Goal: Task Accomplishment & Management: Use online tool/utility

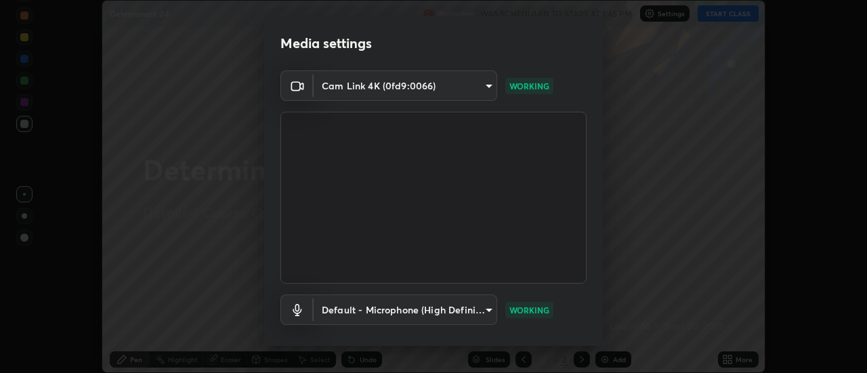
scroll to position [71, 0]
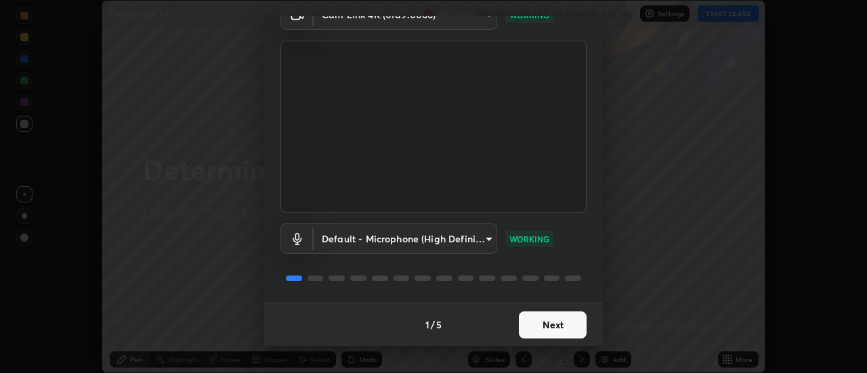
click at [570, 323] on button "Next" at bounding box center [553, 325] width 68 height 27
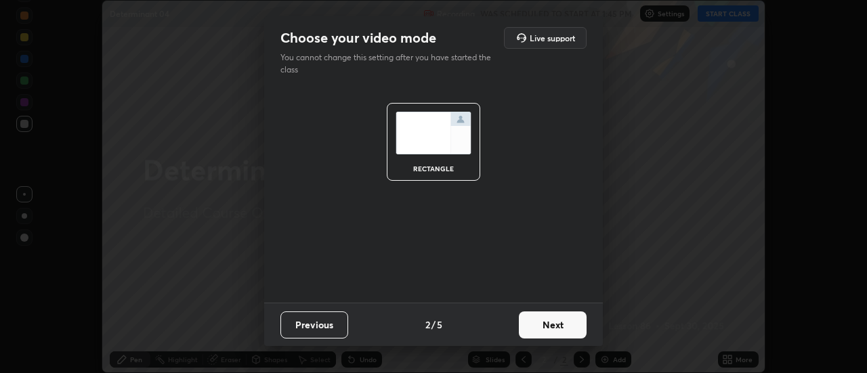
click at [569, 326] on button "Next" at bounding box center [553, 325] width 68 height 27
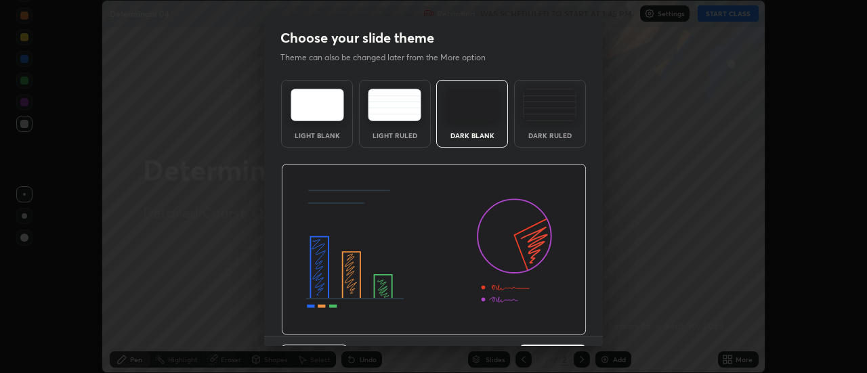
click at [568, 133] on div "Dark Ruled" at bounding box center [550, 135] width 54 height 7
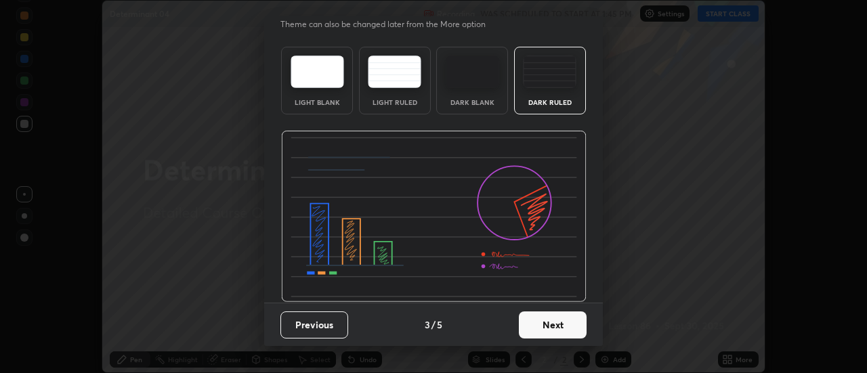
click at [568, 321] on button "Next" at bounding box center [553, 325] width 68 height 27
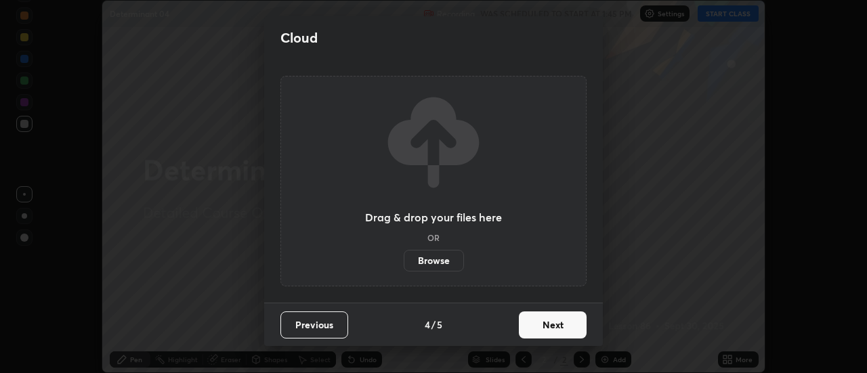
click at [451, 261] on label "Browse" at bounding box center [434, 261] width 60 height 22
click at [404, 261] on input "Browse" at bounding box center [404, 261] width 0 height 22
click at [556, 322] on button "Next" at bounding box center [553, 325] width 68 height 27
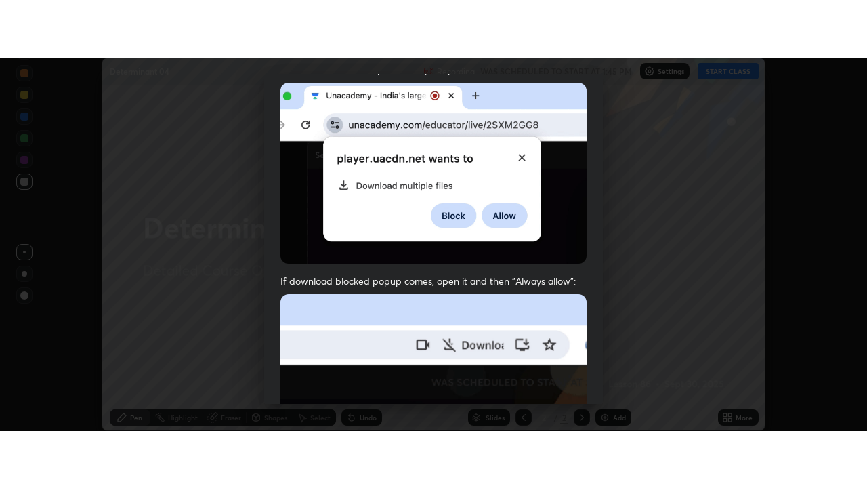
scroll to position [348, 0]
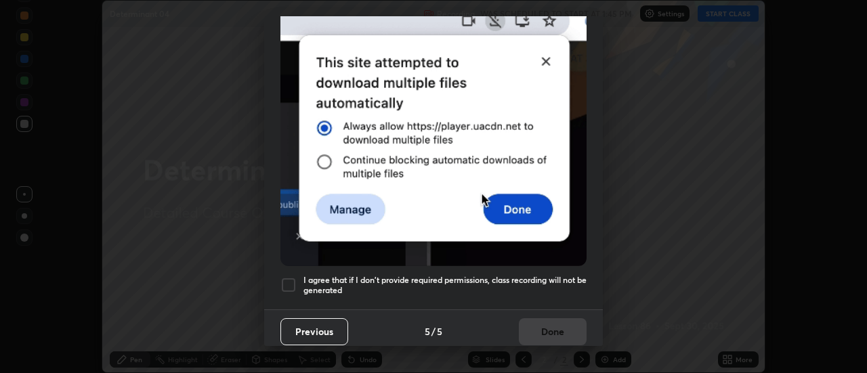
click at [550, 275] on h5 "I agree that if I don't provide required permissions, class recording will not …" at bounding box center [444, 285] width 283 height 21
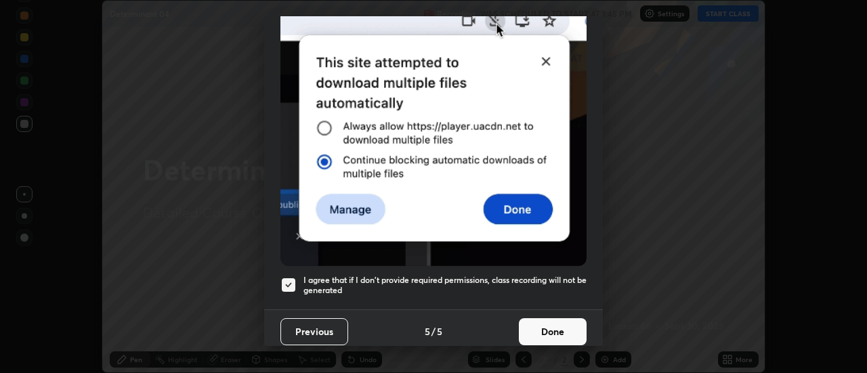
click at [554, 318] on button "Done" at bounding box center [553, 331] width 68 height 27
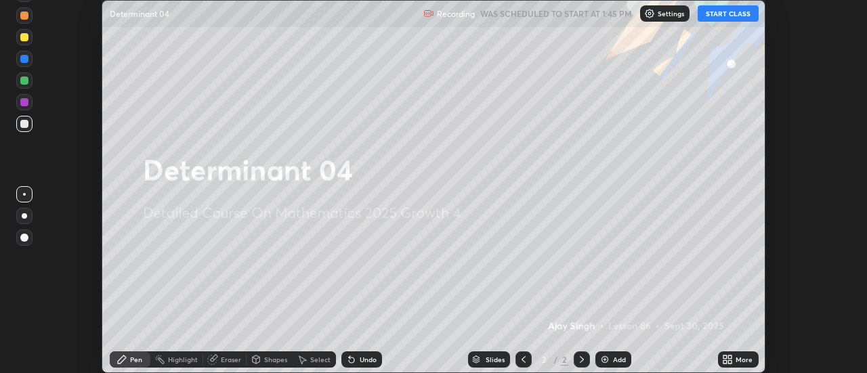
click at [740, 362] on div "More" at bounding box center [744, 359] width 17 height 7
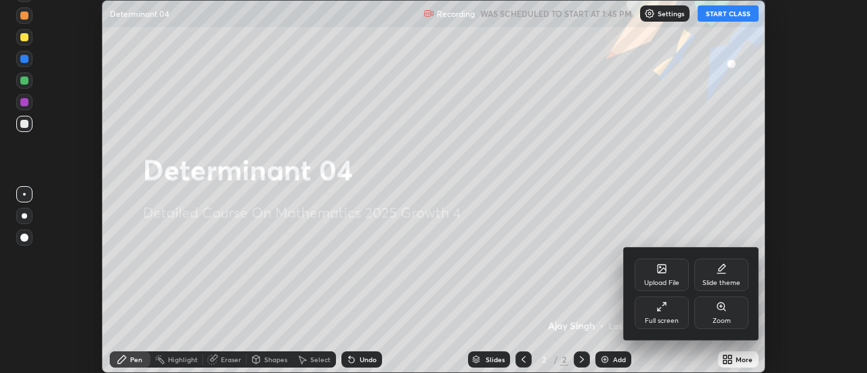
click at [673, 320] on div "Full screen" at bounding box center [662, 321] width 34 height 7
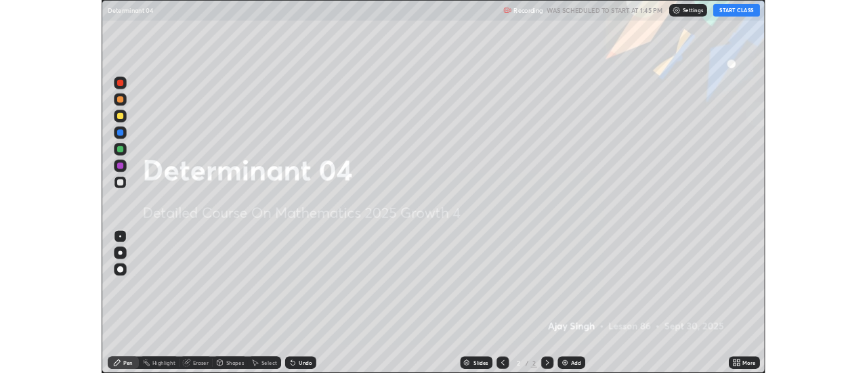
scroll to position [488, 867]
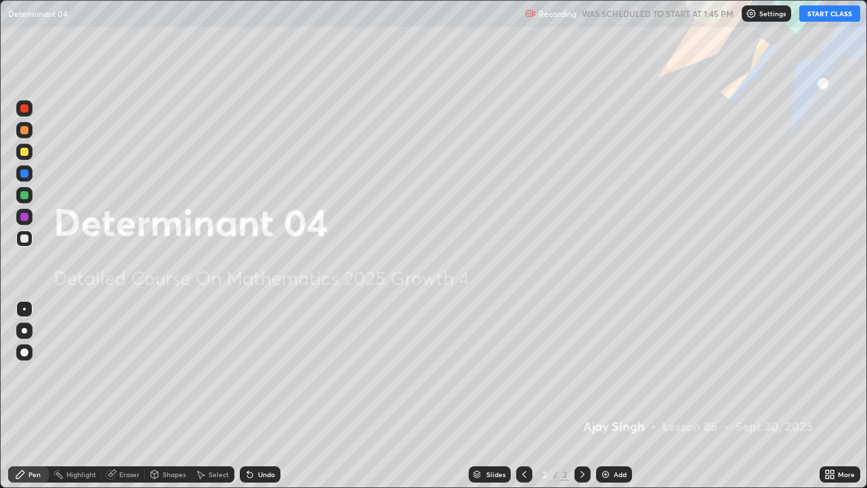
click at [833, 14] on button "START CLASS" at bounding box center [829, 13] width 61 height 16
click at [833, 373] on icon at bounding box center [831, 476] width 3 height 3
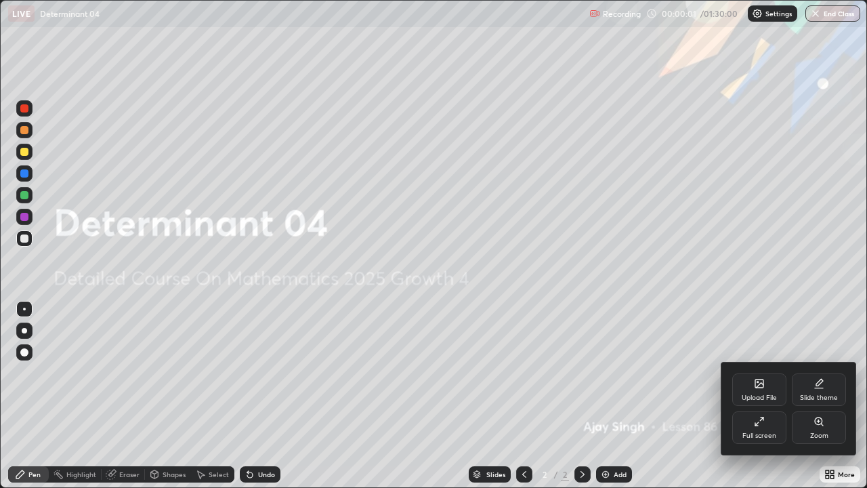
click at [765, 373] on div "Upload File" at bounding box center [759, 397] width 35 height 7
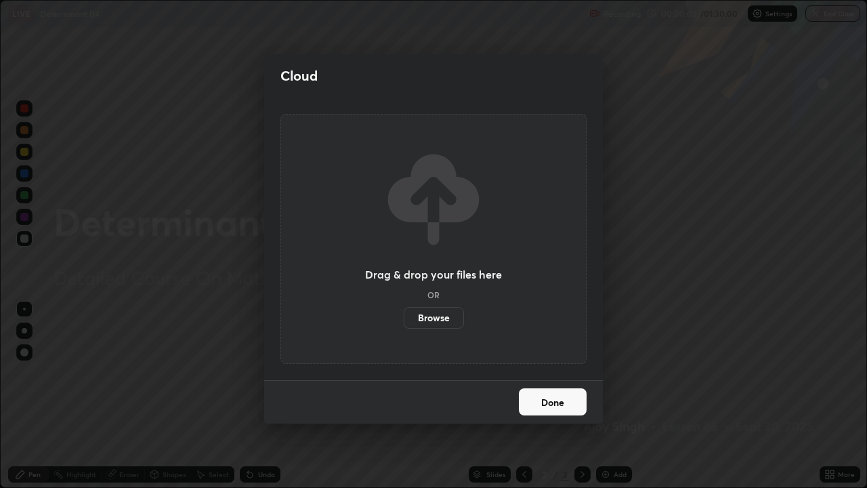
click at [667, 343] on div "Cloud Drag & drop your files here OR Browse Done" at bounding box center [433, 244] width 867 height 488
click at [568, 373] on button "Done" at bounding box center [553, 401] width 68 height 27
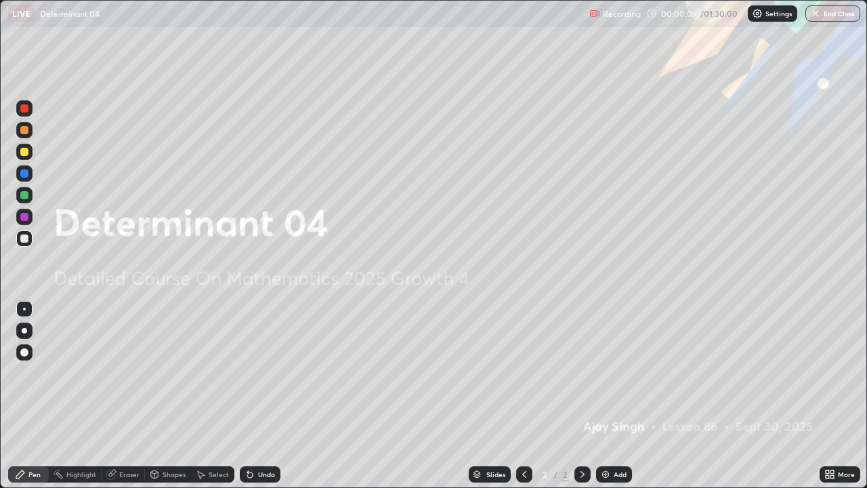
click at [24, 329] on div at bounding box center [24, 330] width 5 height 5
click at [622, 373] on div "Add" at bounding box center [620, 474] width 13 height 7
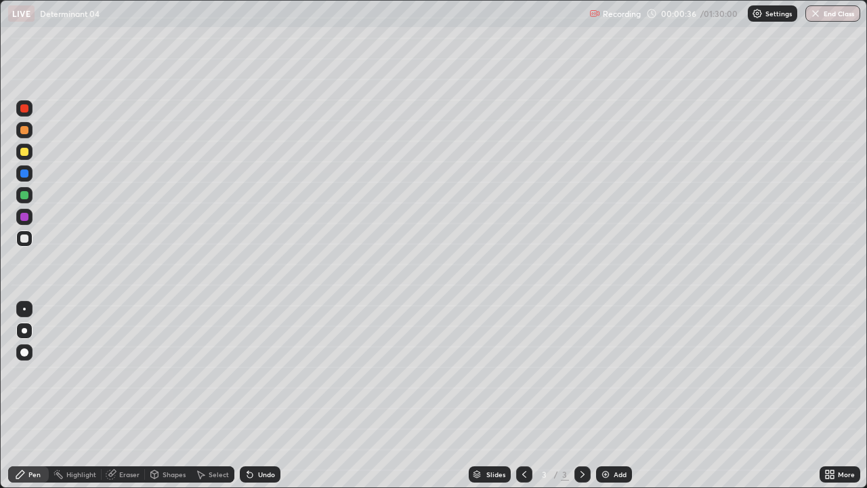
click at [26, 132] on div at bounding box center [24, 130] width 8 height 8
click at [24, 175] on div at bounding box center [24, 173] width 8 height 8
click at [222, 373] on div "Select" at bounding box center [219, 474] width 20 height 7
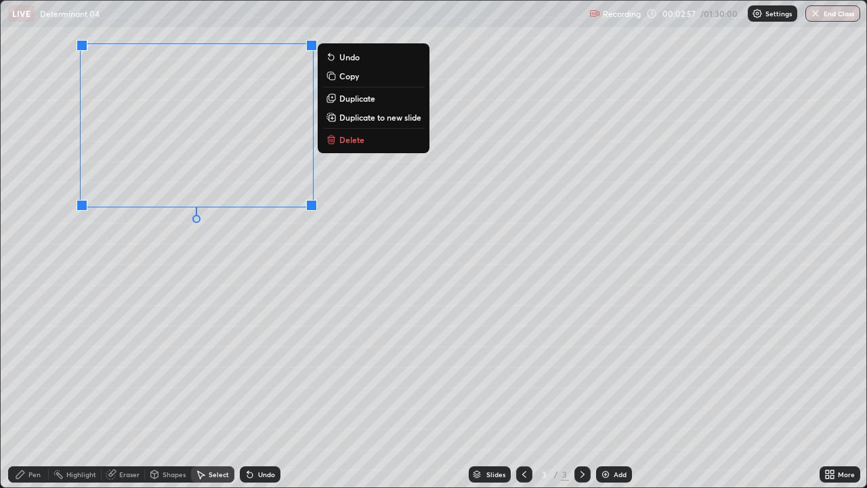
click at [408, 119] on p "Duplicate to new slide" at bounding box center [380, 117] width 82 height 11
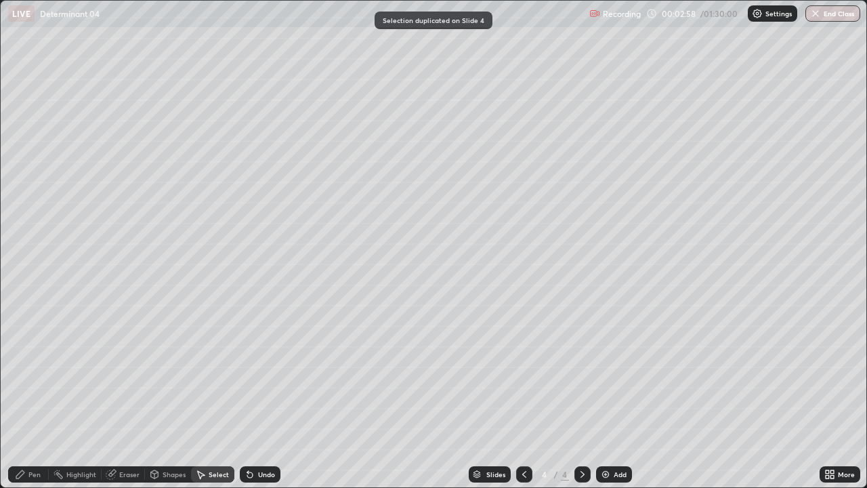
click at [28, 373] on div "Pen" at bounding box center [28, 474] width 41 height 16
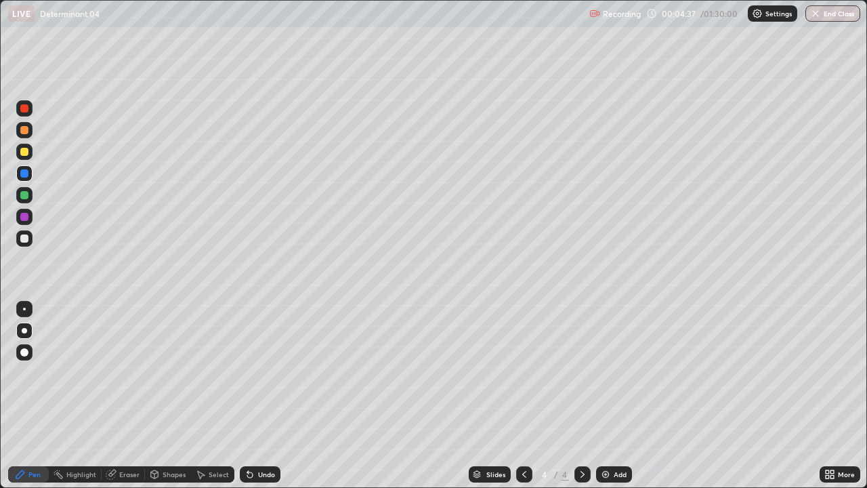
click at [23, 196] on div at bounding box center [24, 195] width 8 height 8
click at [225, 373] on div "Select" at bounding box center [219, 474] width 20 height 7
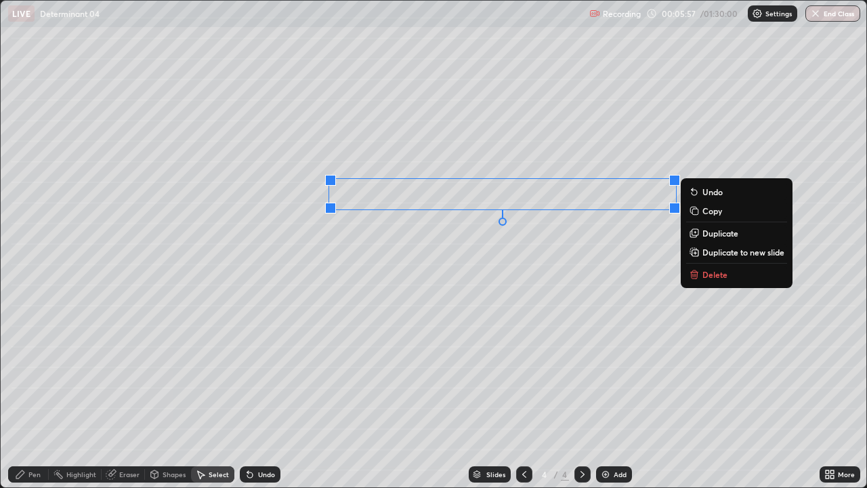
click at [35, 373] on div "Pen" at bounding box center [28, 474] width 41 height 16
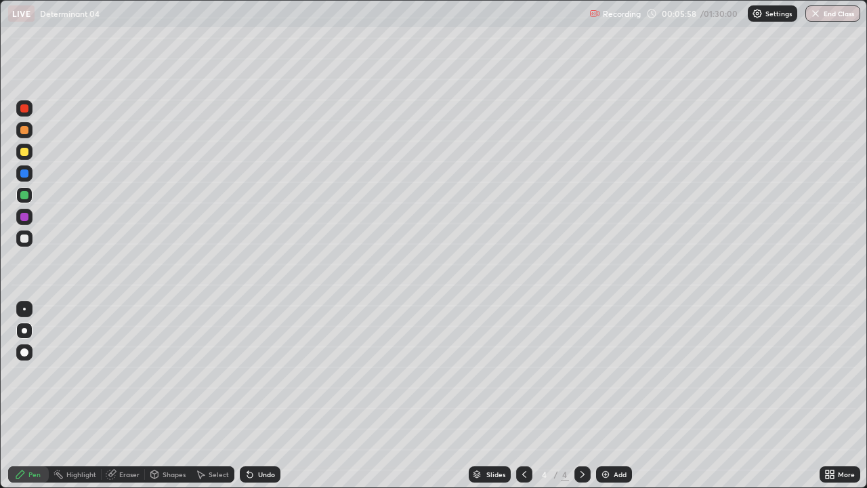
click at [20, 157] on div at bounding box center [24, 152] width 16 height 16
click at [611, 373] on div "Add" at bounding box center [614, 474] width 36 height 16
click at [266, 373] on div "Undo" at bounding box center [266, 474] width 17 height 7
click at [267, 373] on div "Undo" at bounding box center [260, 474] width 41 height 16
click at [129, 373] on div "Eraser" at bounding box center [129, 474] width 20 height 7
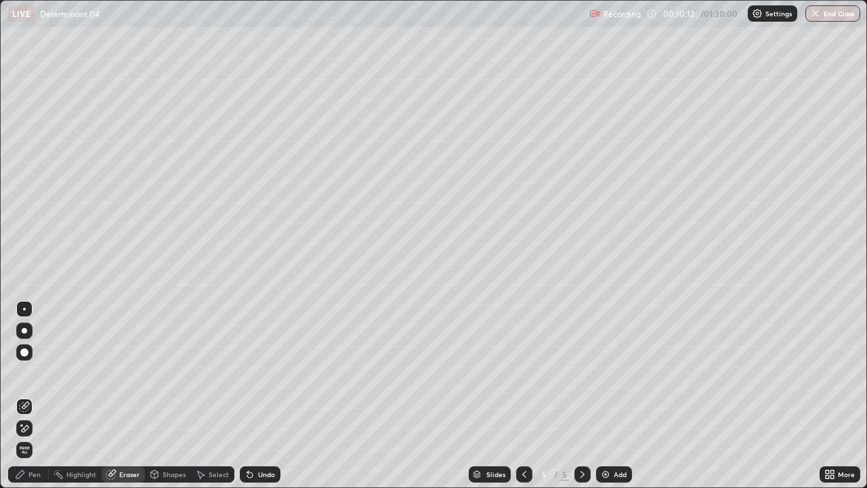
click at [41, 373] on div "Pen" at bounding box center [28, 474] width 41 height 16
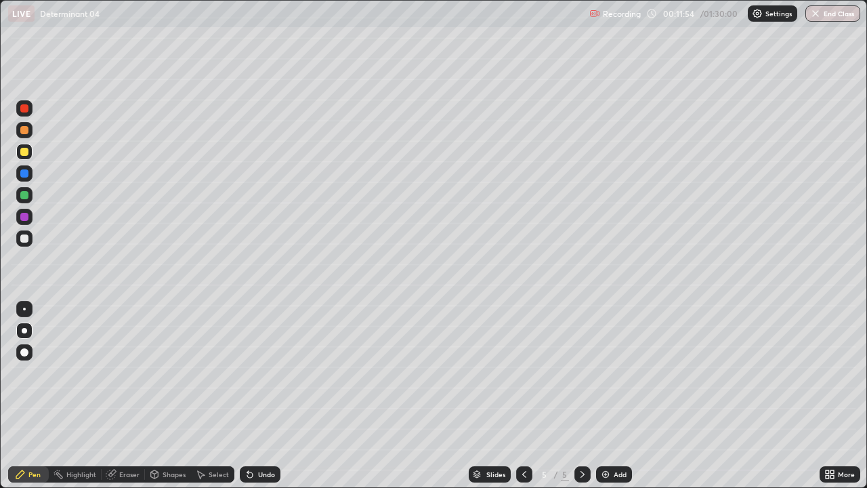
click at [23, 196] on div at bounding box center [24, 195] width 8 height 8
click at [23, 217] on div at bounding box center [24, 217] width 8 height 8
click at [522, 373] on icon at bounding box center [524, 474] width 11 height 11
click at [832, 373] on icon at bounding box center [831, 476] width 3 height 3
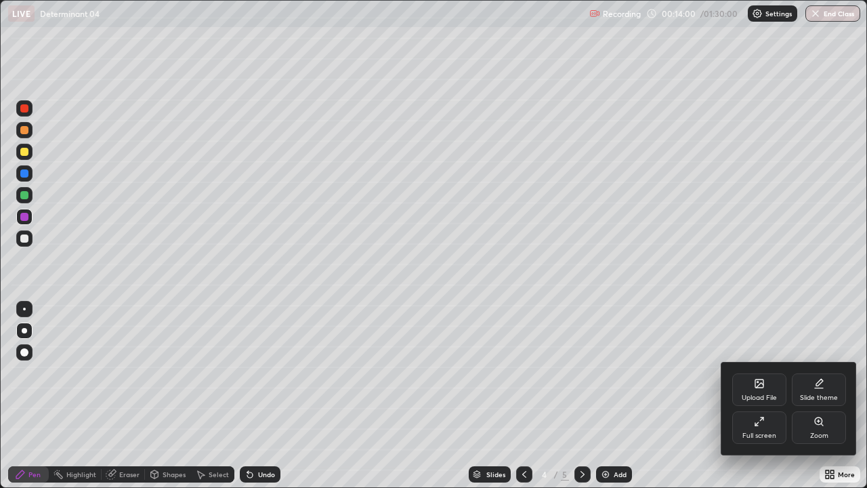
click at [771, 373] on div "Upload File" at bounding box center [759, 389] width 54 height 33
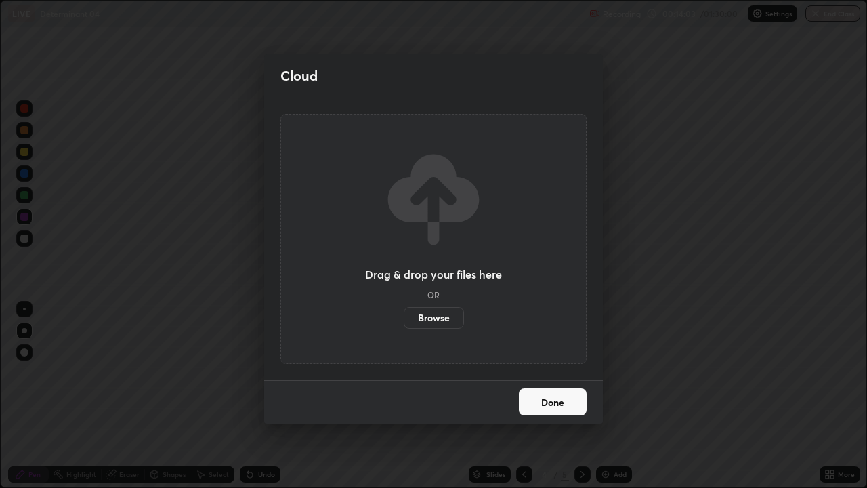
click at [449, 320] on label "Browse" at bounding box center [434, 318] width 60 height 22
click at [404, 320] on input "Browse" at bounding box center [404, 318] width 0 height 22
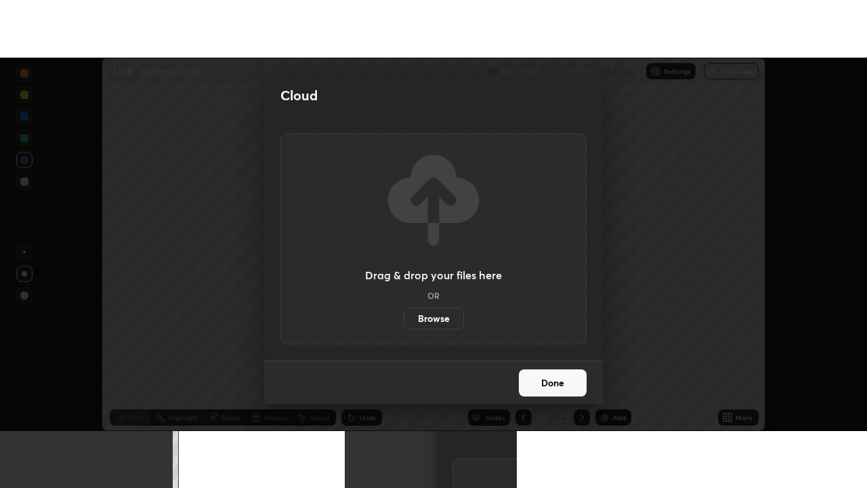
scroll to position [67366, 66872]
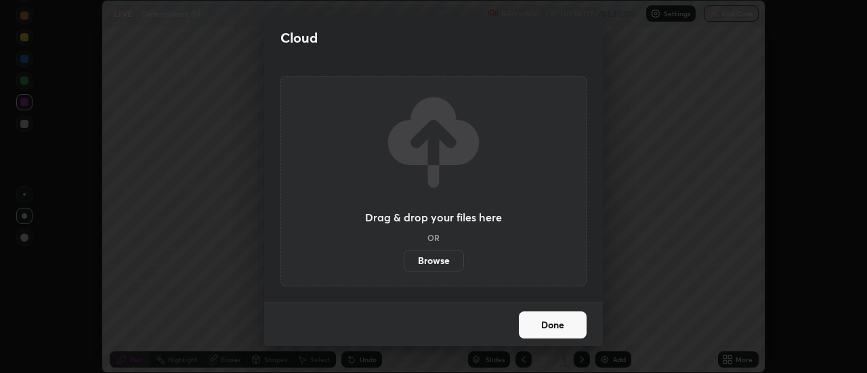
click at [571, 326] on button "Done" at bounding box center [553, 325] width 68 height 27
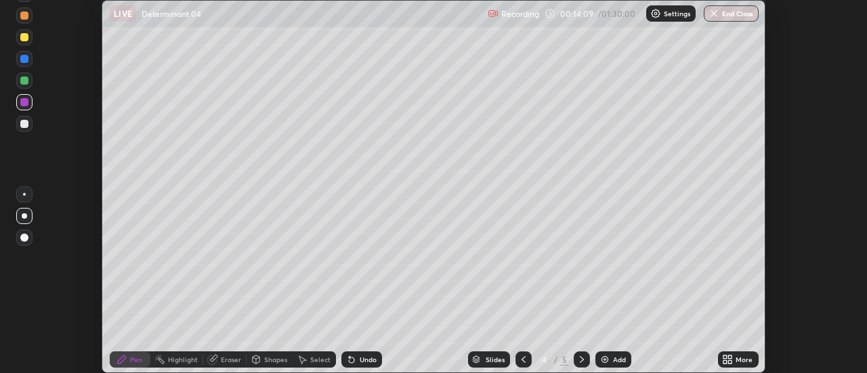
click at [738, 358] on div "More" at bounding box center [744, 359] width 17 height 7
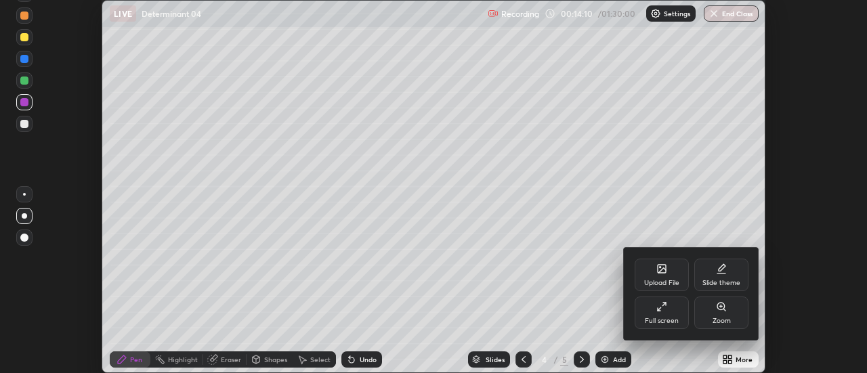
click at [667, 310] on div "Full screen" at bounding box center [662, 313] width 54 height 33
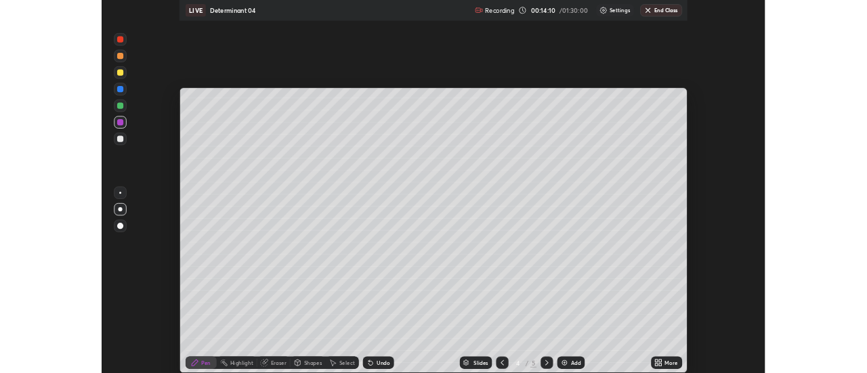
scroll to position [488, 867]
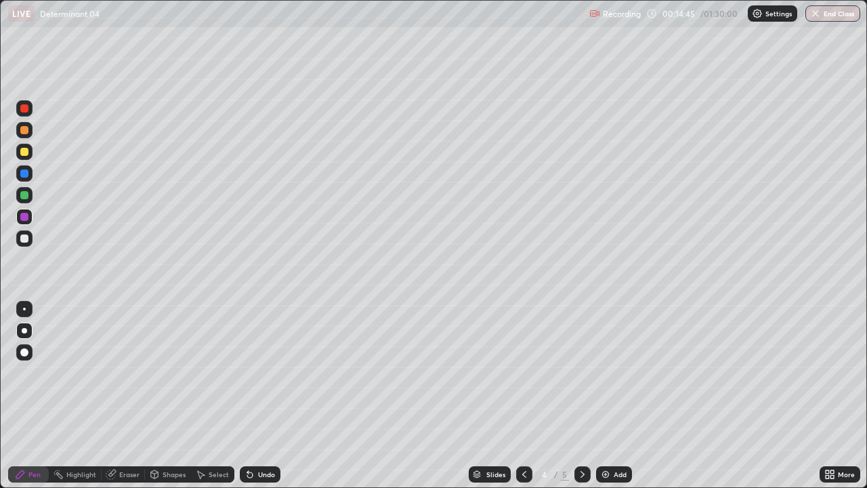
click at [523, 373] on icon at bounding box center [524, 474] width 11 height 11
click at [581, 373] on icon at bounding box center [582, 474] width 11 height 11
click at [24, 151] on div at bounding box center [24, 152] width 8 height 8
click at [581, 373] on icon at bounding box center [582, 474] width 11 height 11
click at [223, 373] on div "Select" at bounding box center [219, 474] width 20 height 7
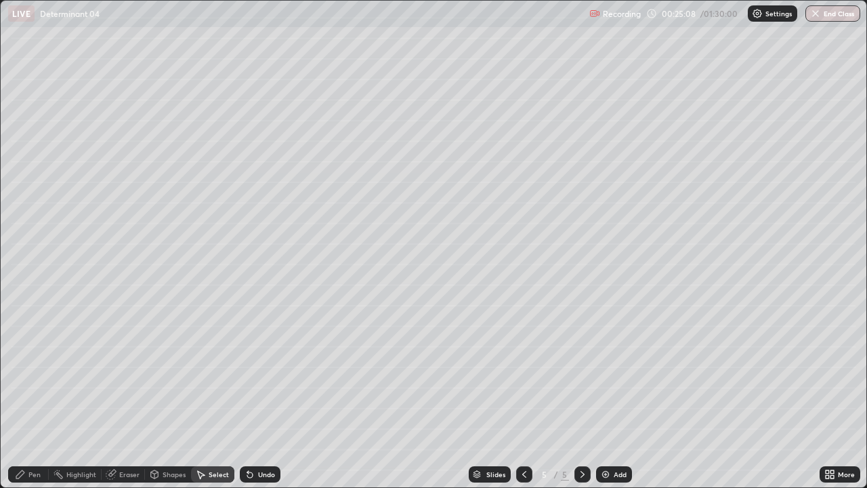
click at [225, 373] on div "Select" at bounding box center [212, 474] width 43 height 16
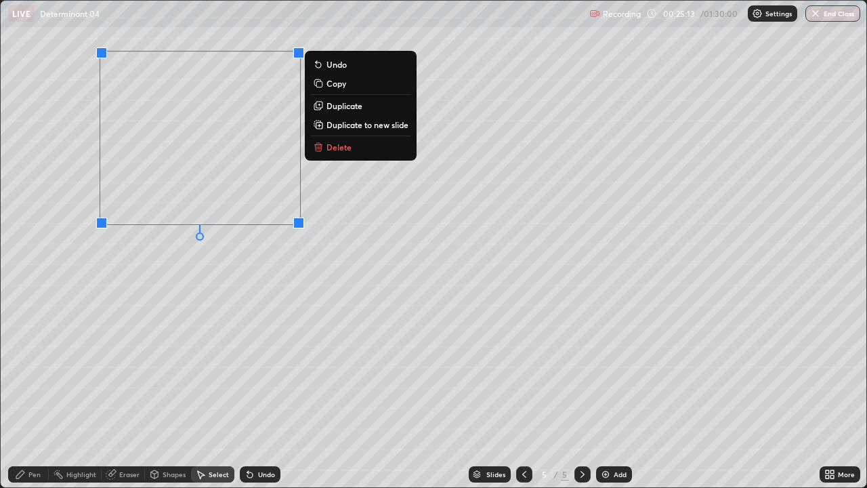
click at [354, 127] on p "Duplicate to new slide" at bounding box center [368, 124] width 82 height 11
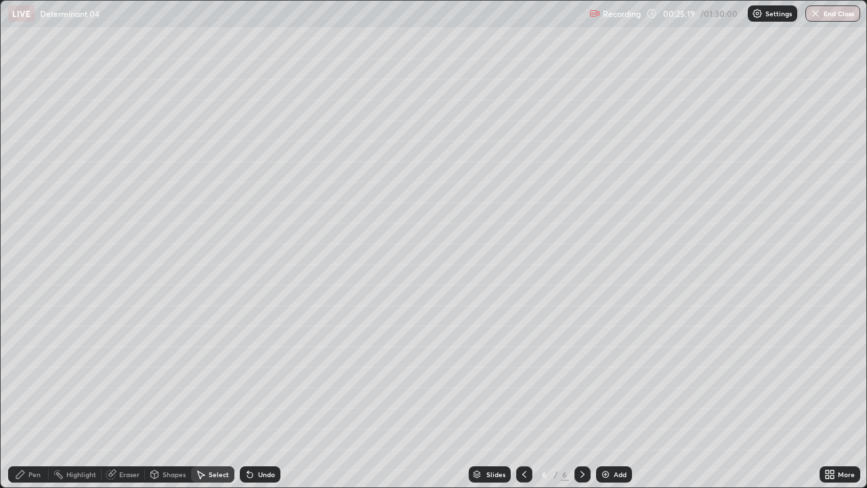
click at [221, 373] on div "Select" at bounding box center [219, 474] width 20 height 7
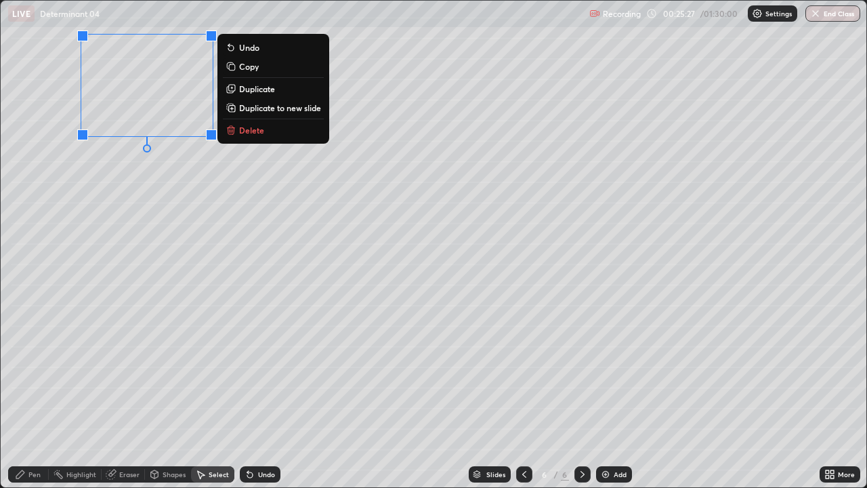
click at [116, 179] on div "0 ° Undo Copy Duplicate Duplicate to new slide Delete" at bounding box center [434, 244] width 866 height 486
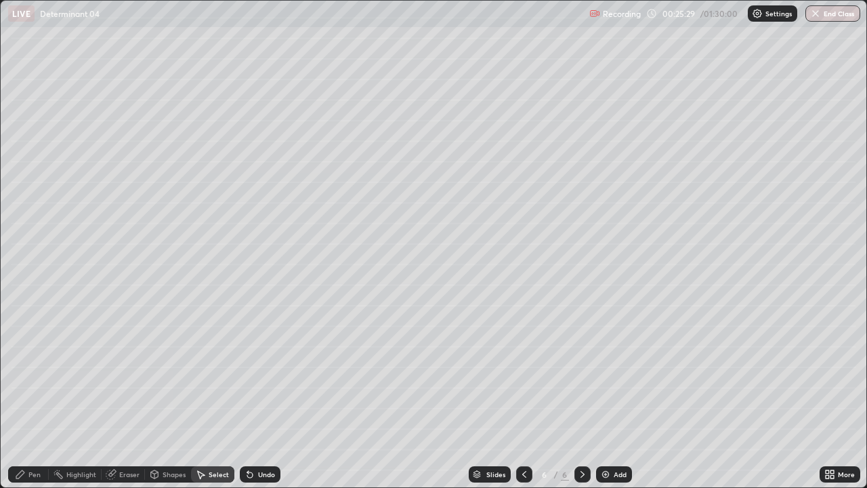
click at [25, 373] on icon at bounding box center [20, 474] width 11 height 11
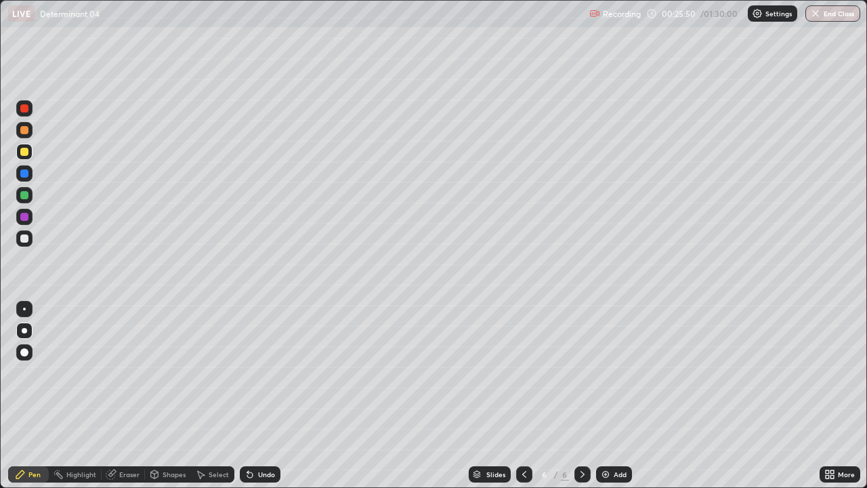
click at [220, 373] on div "Select" at bounding box center [212, 474] width 43 height 16
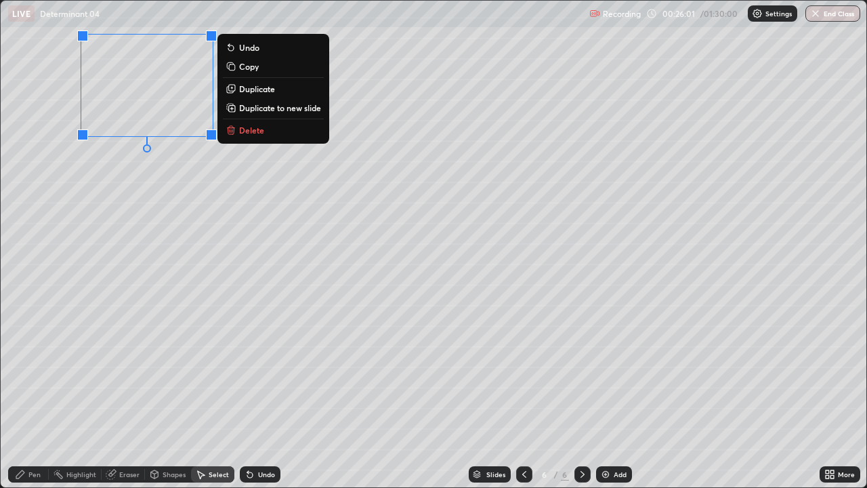
click at [256, 88] on p "Duplicate" at bounding box center [257, 88] width 36 height 11
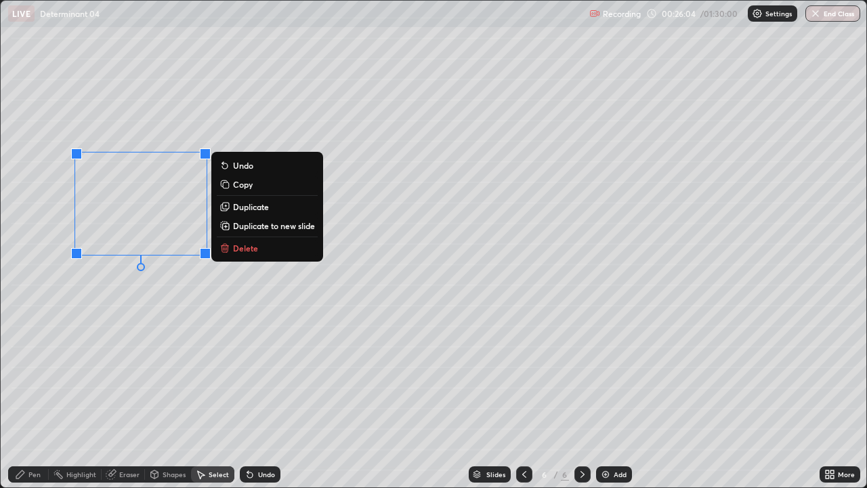
click at [243, 209] on p "Duplicate" at bounding box center [251, 206] width 36 height 11
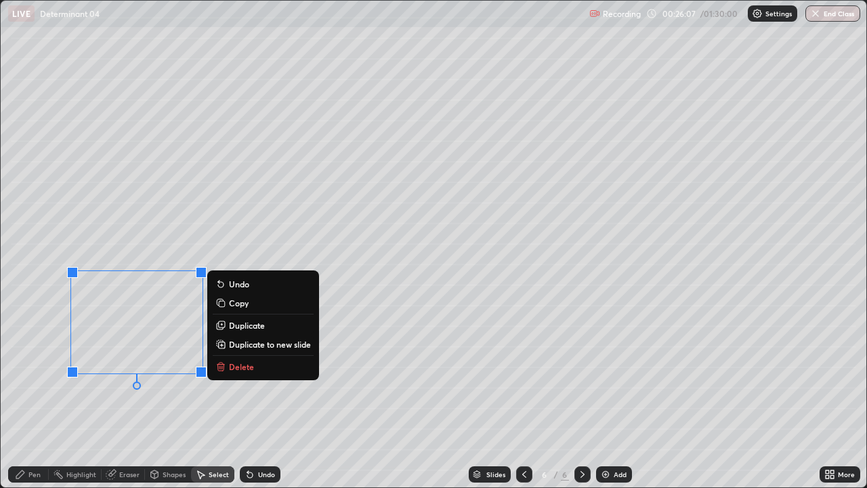
click at [238, 328] on p "Duplicate" at bounding box center [247, 325] width 36 height 11
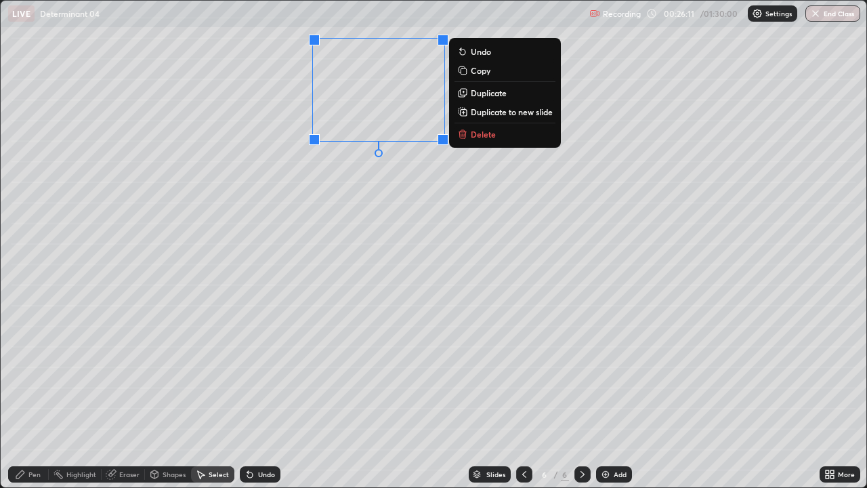
click at [483, 96] on p "Duplicate" at bounding box center [489, 92] width 36 height 11
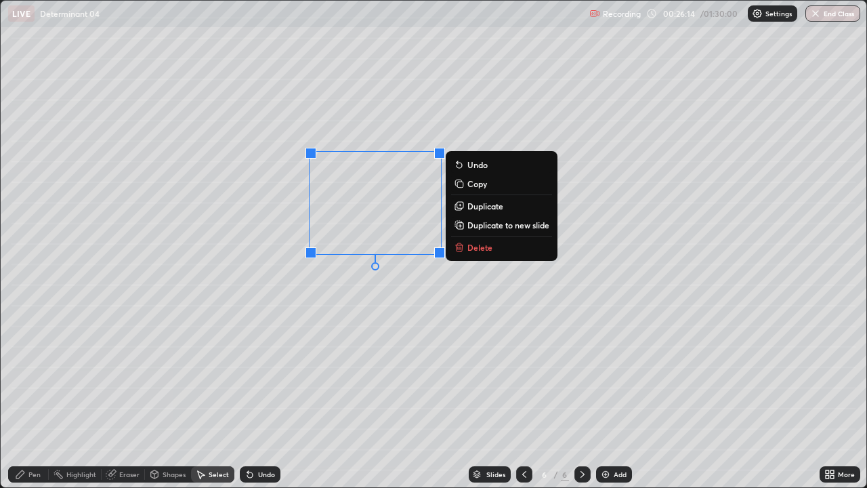
click at [477, 208] on p "Duplicate" at bounding box center [485, 206] width 36 height 11
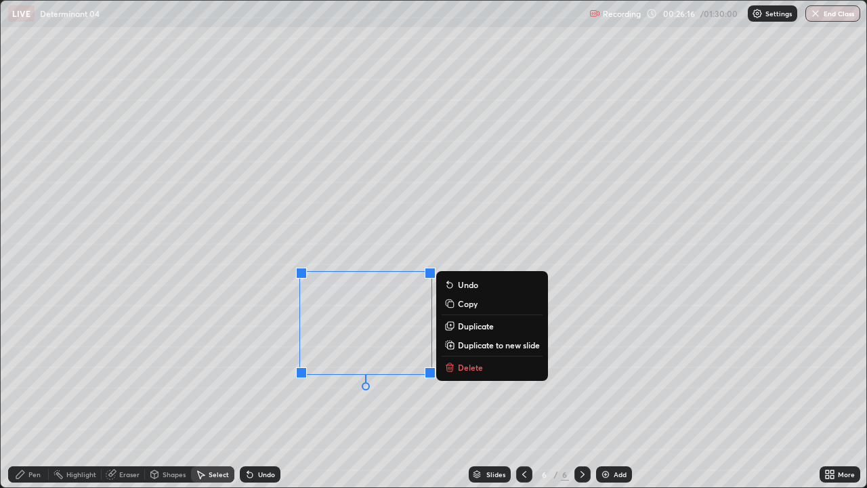
click at [466, 329] on p "Duplicate" at bounding box center [476, 325] width 36 height 11
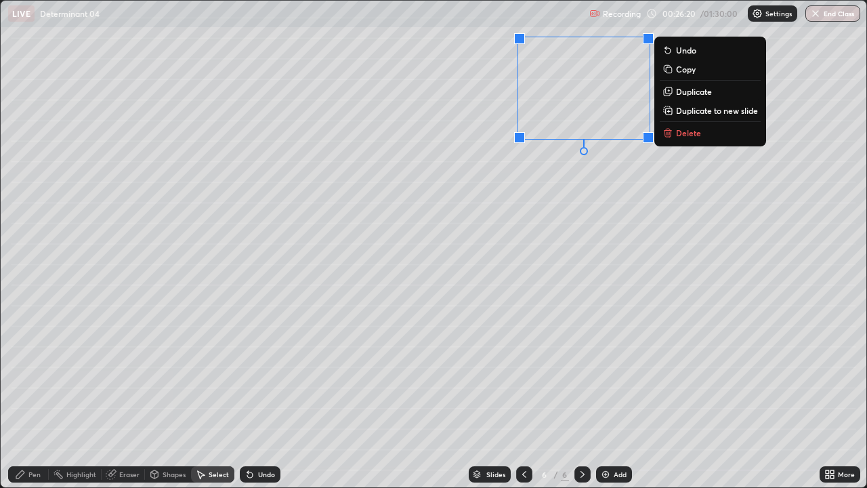
click at [681, 94] on p "Duplicate" at bounding box center [694, 91] width 36 height 11
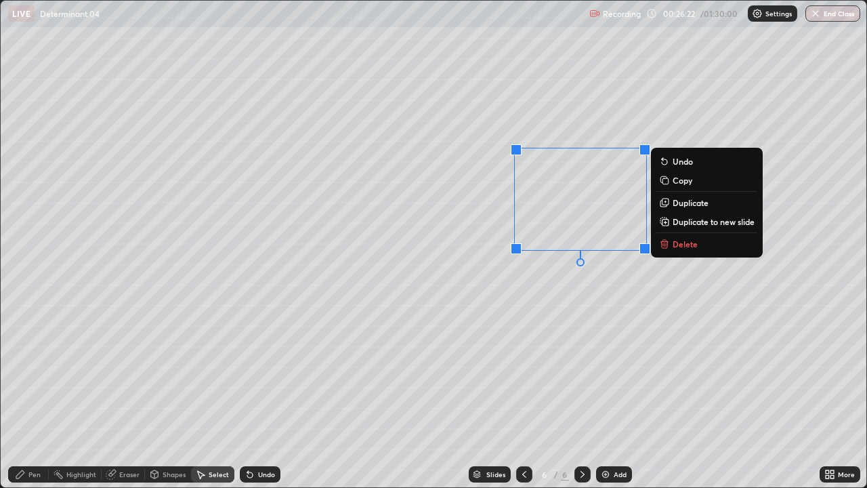
click at [683, 203] on p "Duplicate" at bounding box center [691, 202] width 36 height 11
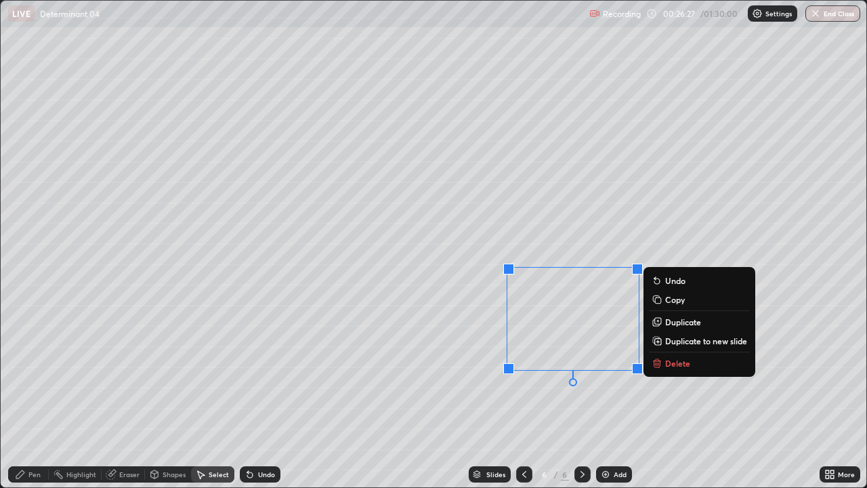
click at [43, 373] on div "Pen" at bounding box center [28, 474] width 41 height 16
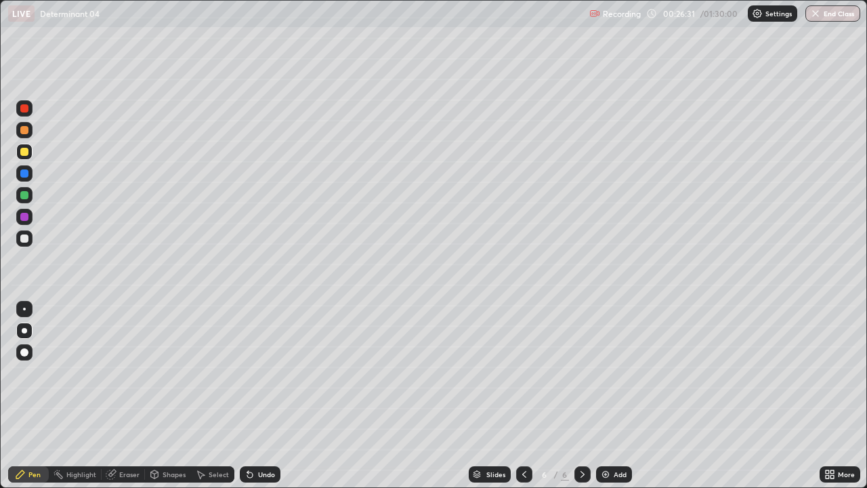
click at [124, 373] on div "Eraser" at bounding box center [129, 474] width 20 height 7
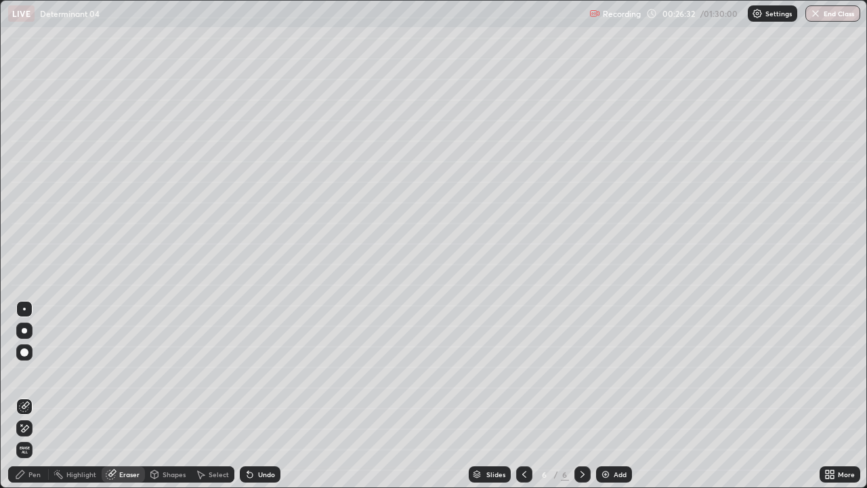
click at [26, 373] on icon at bounding box center [24, 429] width 11 height 12
click at [33, 373] on div "Pen" at bounding box center [34, 474] width 12 height 7
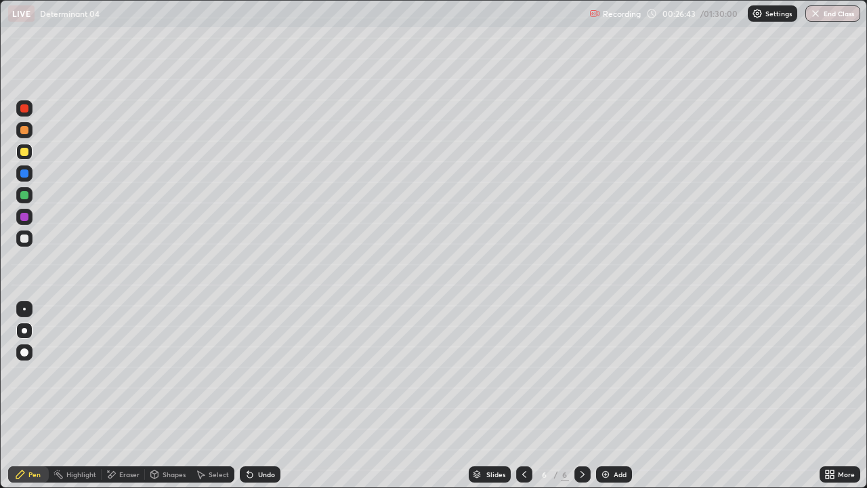
click at [111, 373] on icon at bounding box center [111, 474] width 7 height 7
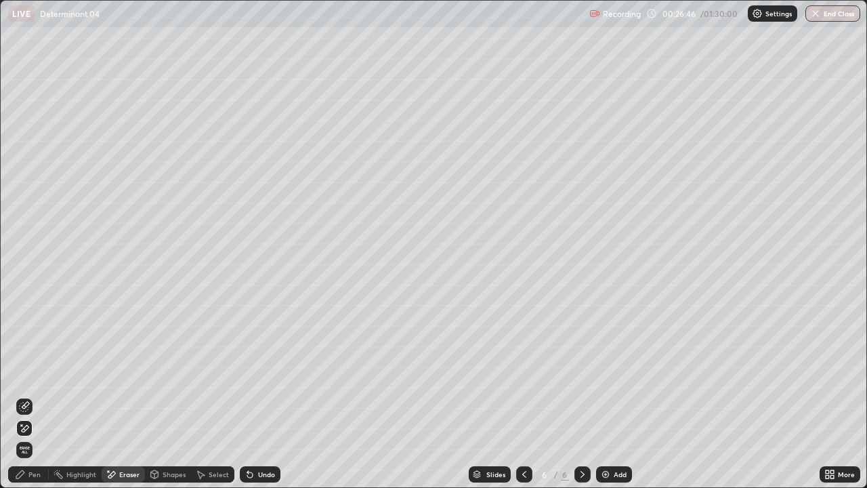
click at [41, 373] on div "Pen" at bounding box center [28, 474] width 41 height 16
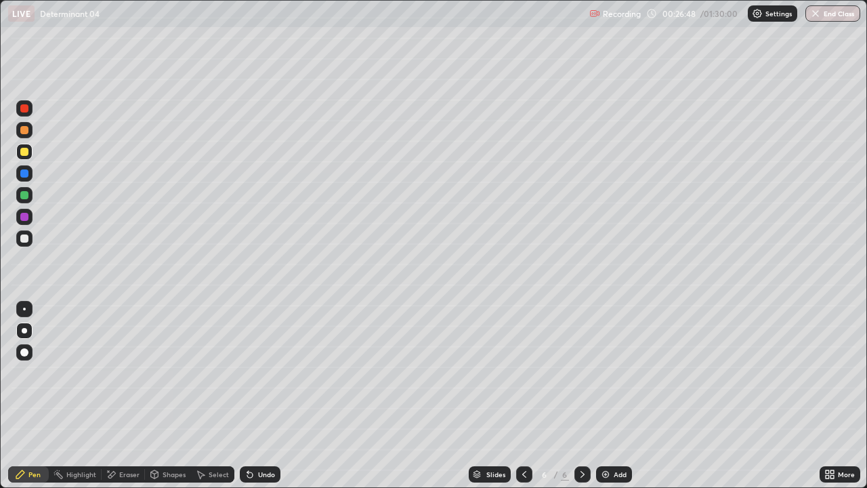
click at [27, 235] on div at bounding box center [24, 238] width 8 height 8
click at [123, 373] on div "Eraser" at bounding box center [129, 474] width 20 height 7
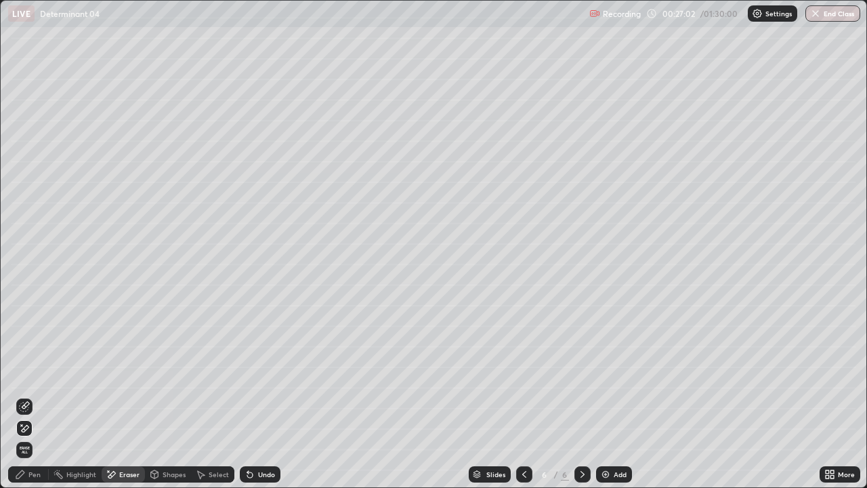
click at [24, 373] on icon at bounding box center [20, 474] width 11 height 11
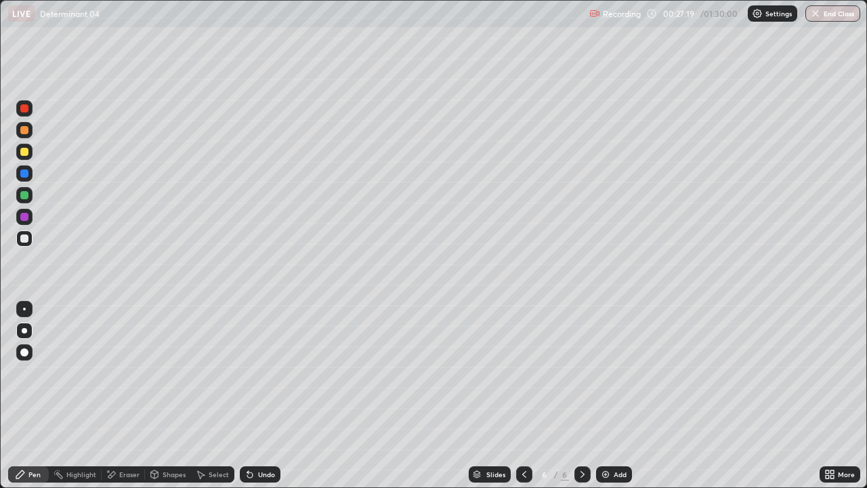
click at [123, 373] on div "Eraser" at bounding box center [129, 474] width 20 height 7
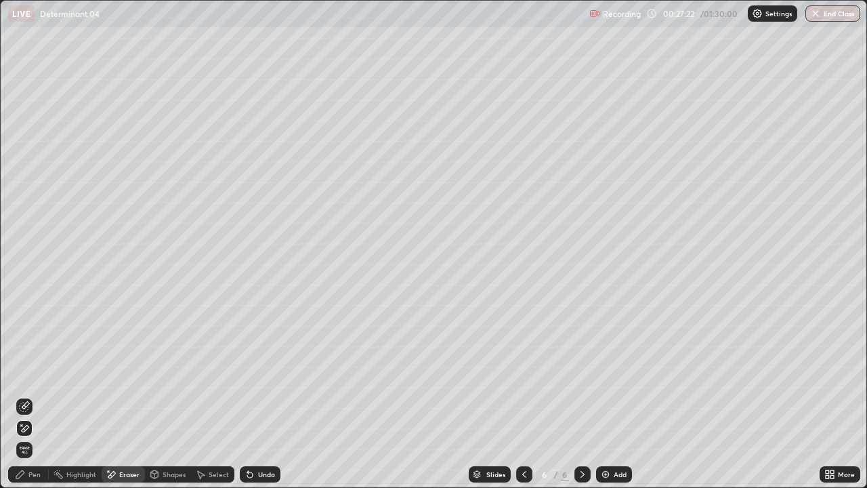
click at [28, 373] on div "Pen" at bounding box center [34, 474] width 12 height 7
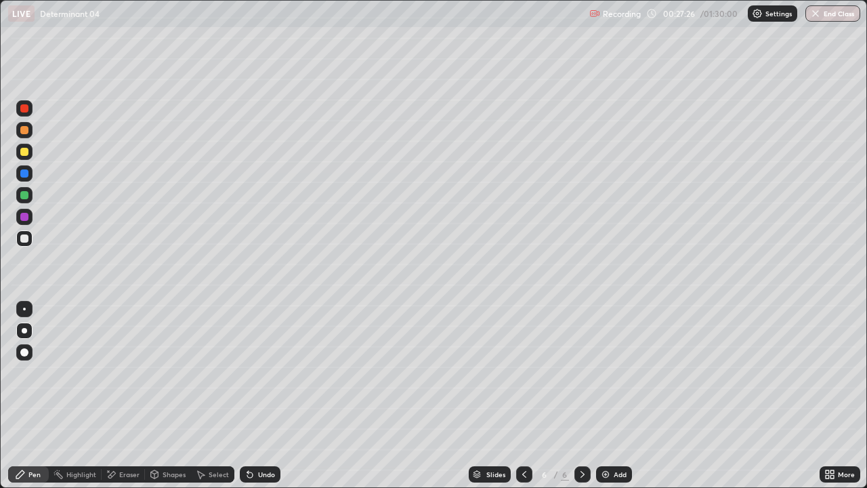
click at [121, 373] on div "Eraser" at bounding box center [129, 474] width 20 height 7
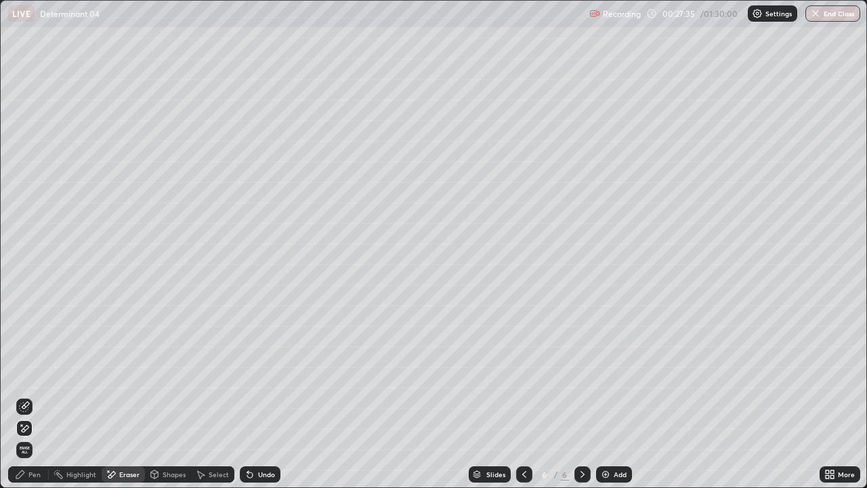
click at [42, 373] on div "Pen" at bounding box center [28, 474] width 41 height 16
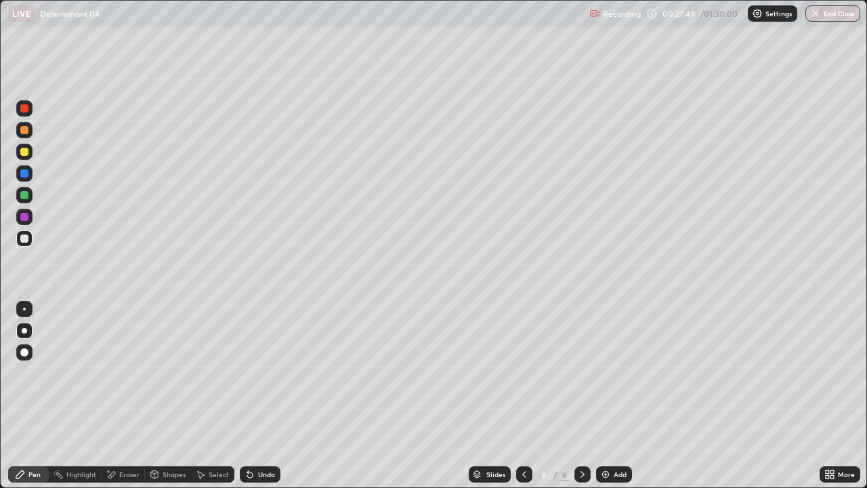
click at [121, 373] on div "Eraser" at bounding box center [129, 474] width 20 height 7
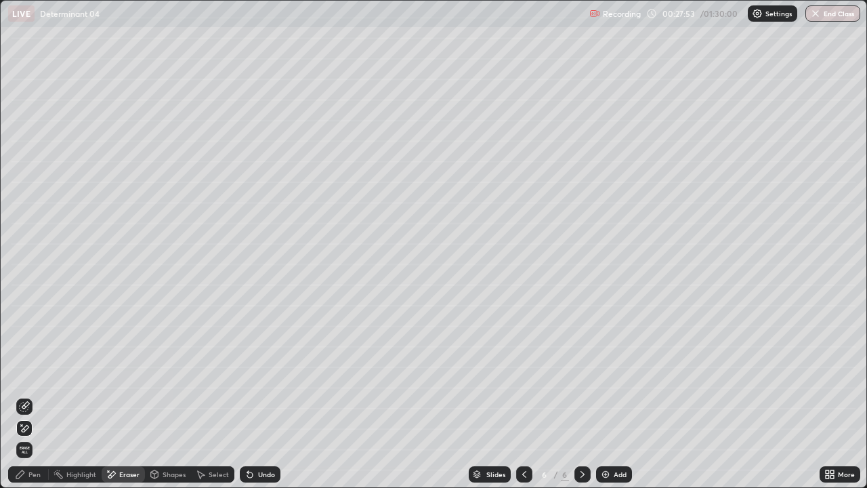
click at [38, 373] on div "Pen" at bounding box center [28, 474] width 41 height 16
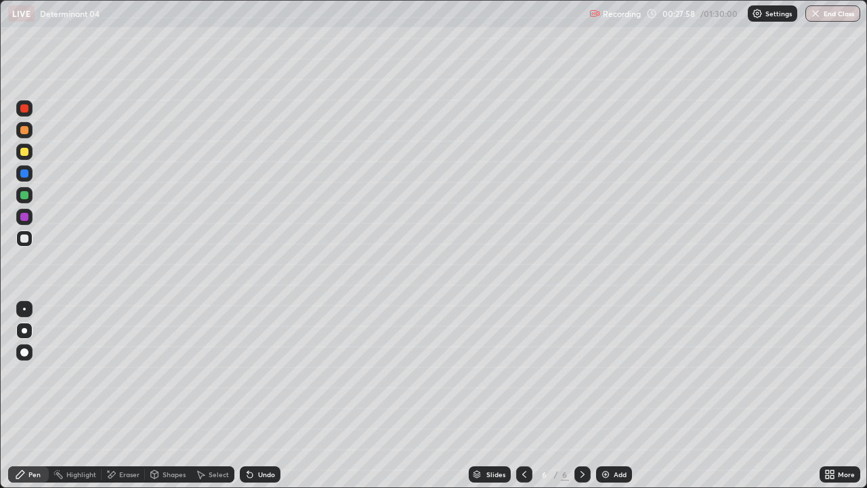
click at [120, 373] on div "Eraser" at bounding box center [123, 474] width 43 height 16
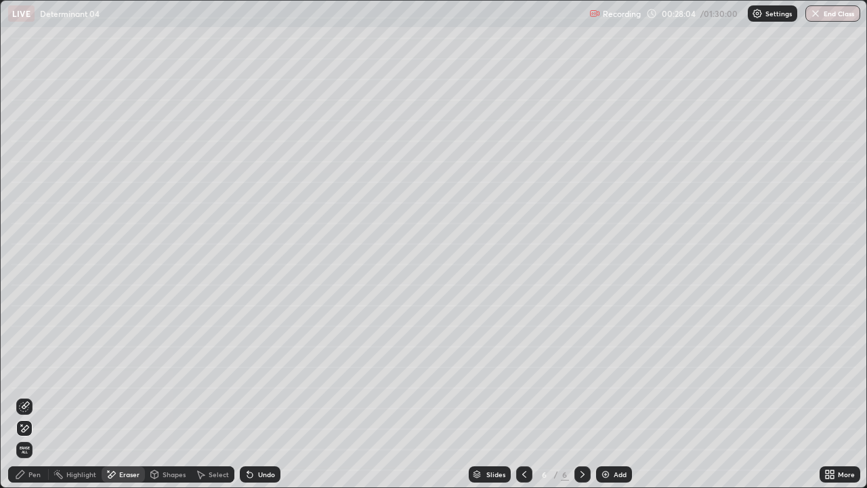
click at [30, 373] on div "Pen" at bounding box center [28, 474] width 41 height 16
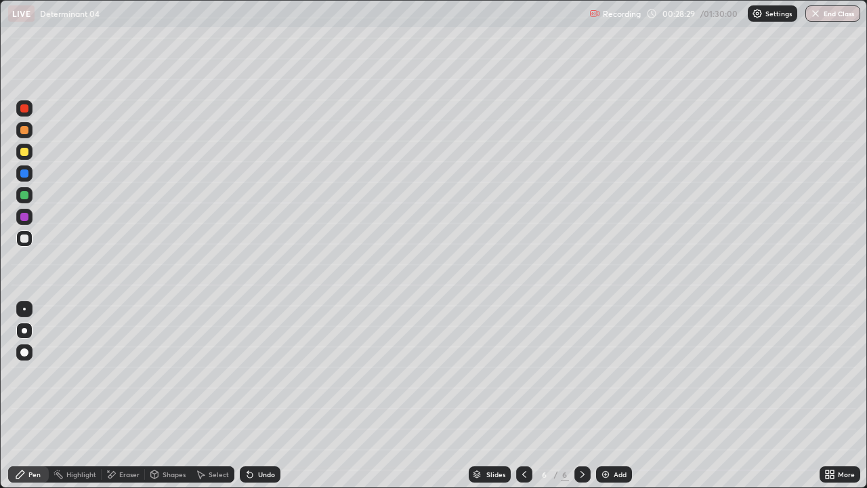
click at [133, 373] on div "Eraser" at bounding box center [129, 474] width 20 height 7
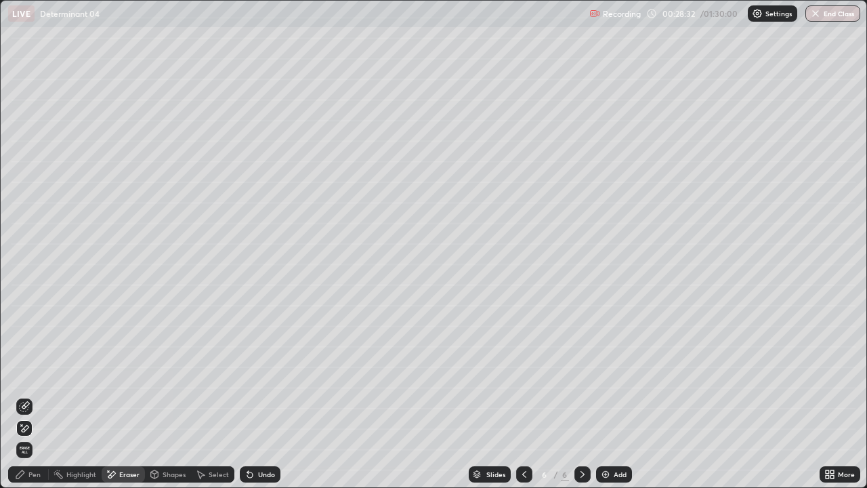
click at [28, 373] on div "Pen" at bounding box center [34, 474] width 12 height 7
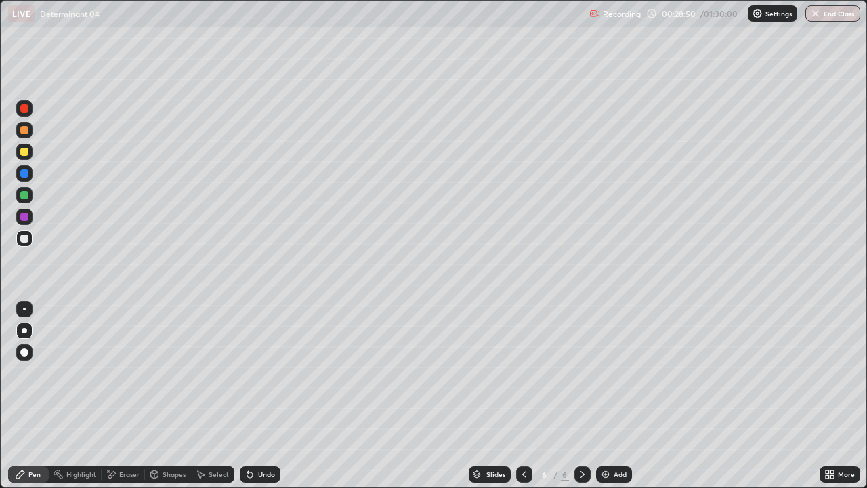
click at [521, 373] on icon at bounding box center [524, 474] width 11 height 11
click at [522, 373] on icon at bounding box center [524, 474] width 11 height 11
click at [581, 373] on icon at bounding box center [583, 474] width 4 height 7
click at [583, 373] on icon at bounding box center [583, 474] width 4 height 7
click at [139, 373] on div "Eraser" at bounding box center [123, 474] width 43 height 16
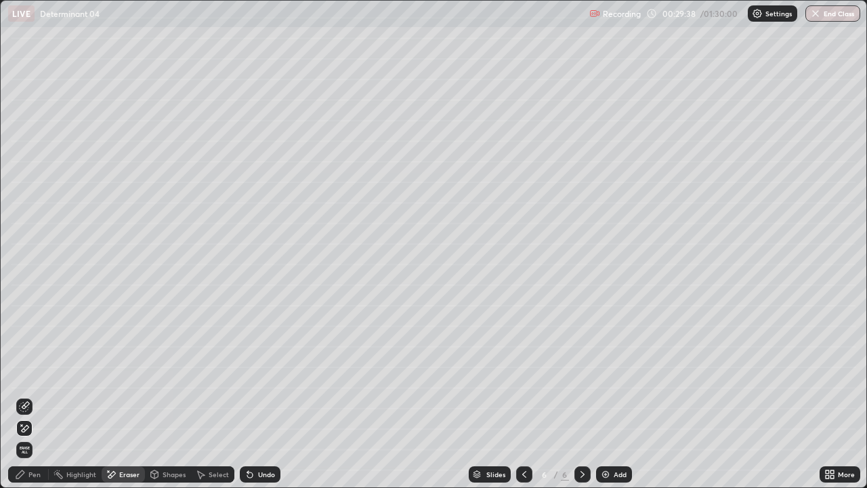
click at [226, 373] on div "Select" at bounding box center [219, 474] width 20 height 7
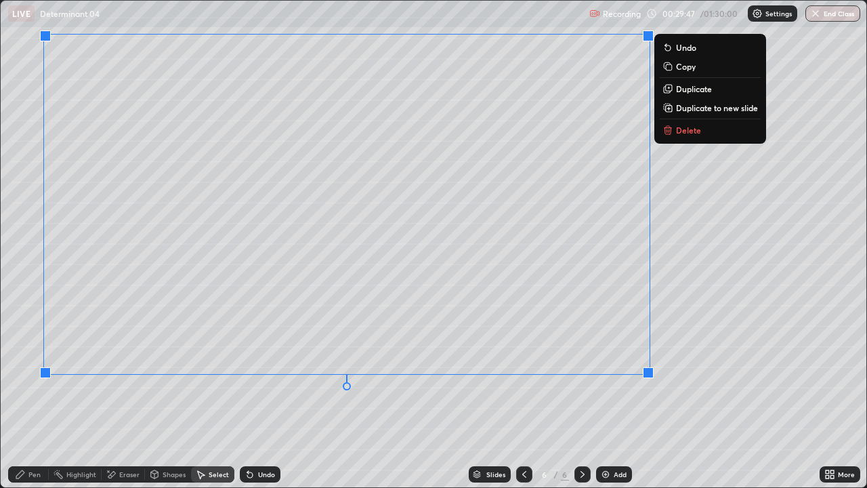
click at [723, 111] on p "Duplicate to new slide" at bounding box center [717, 107] width 82 height 11
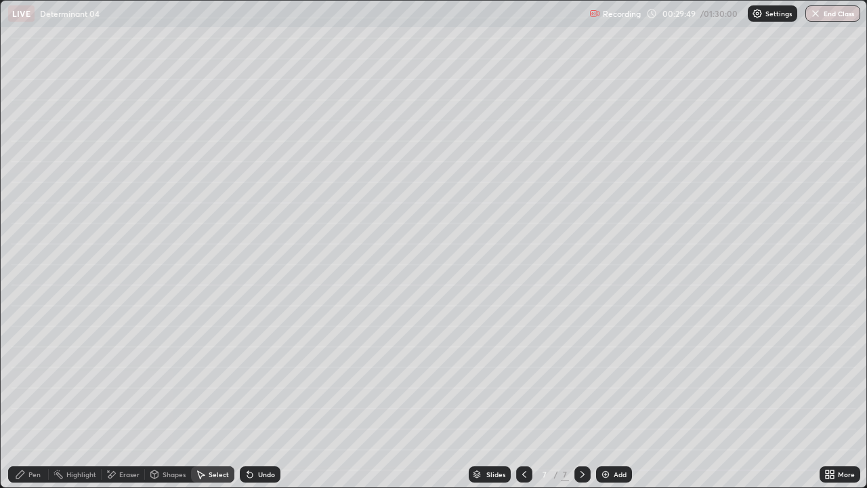
click at [138, 373] on div "Eraser" at bounding box center [129, 474] width 20 height 7
click at [525, 373] on icon at bounding box center [524, 474] width 11 height 11
click at [33, 373] on div "Pen" at bounding box center [34, 474] width 12 height 7
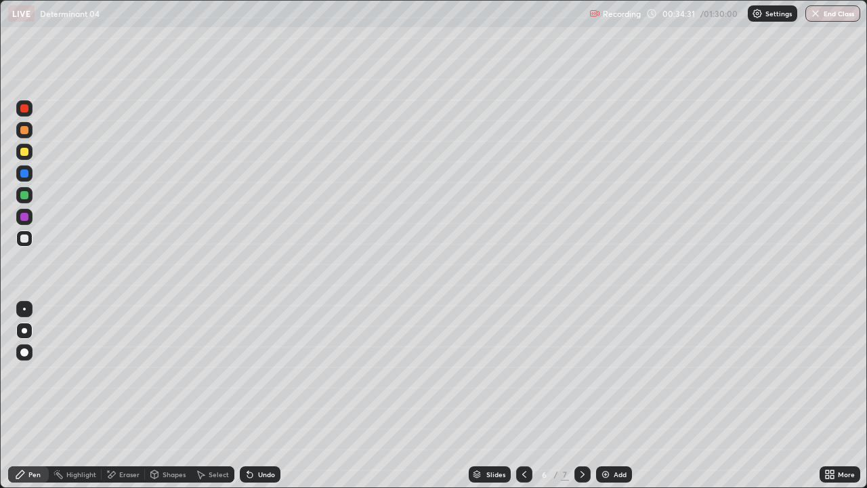
click at [522, 373] on icon at bounding box center [524, 474] width 11 height 11
click at [134, 373] on div "Eraser" at bounding box center [129, 474] width 20 height 7
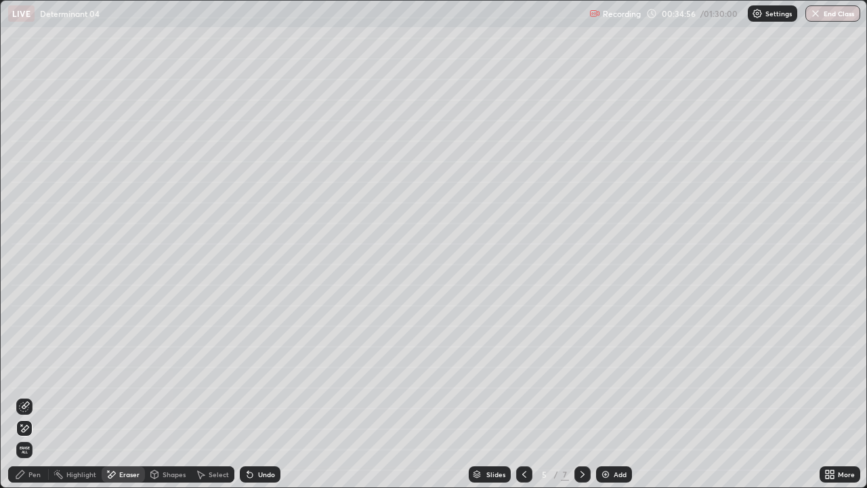
click at [33, 373] on div "Pen" at bounding box center [34, 474] width 12 height 7
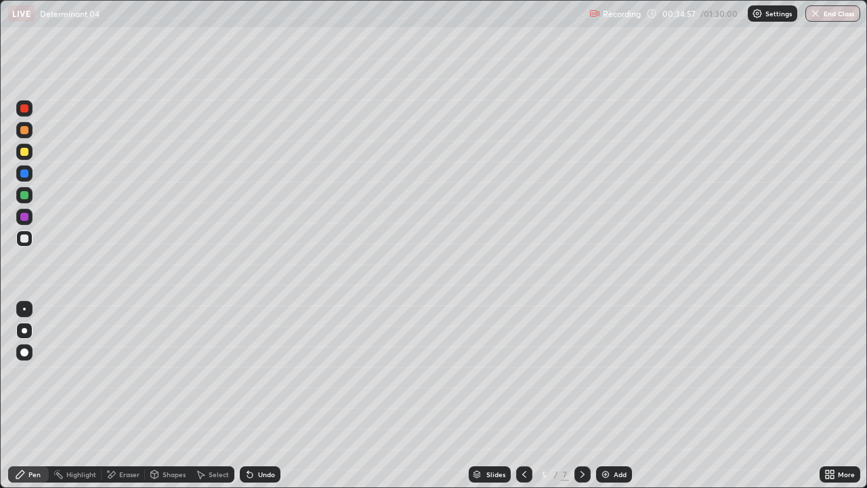
click at [264, 373] on div "Undo" at bounding box center [266, 474] width 17 height 7
click at [215, 373] on div "Select" at bounding box center [219, 474] width 20 height 7
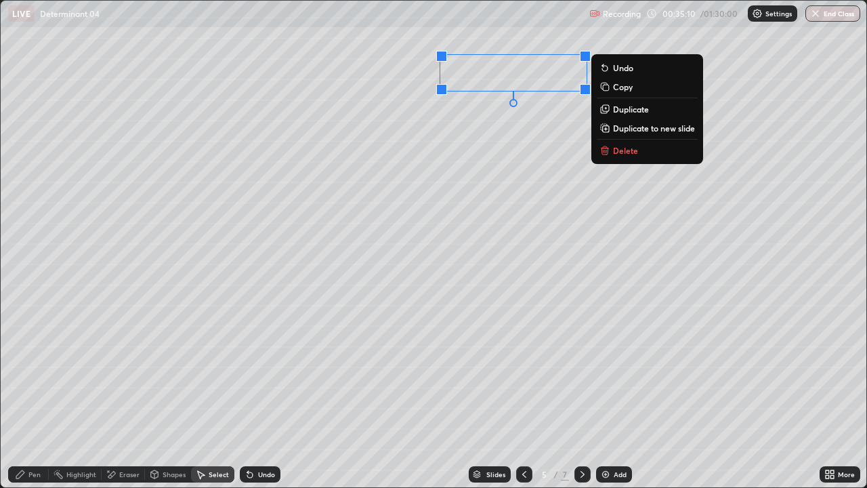
click at [735, 81] on div "0 ° Undo Copy Duplicate Duplicate to new slide Delete" at bounding box center [434, 244] width 866 height 486
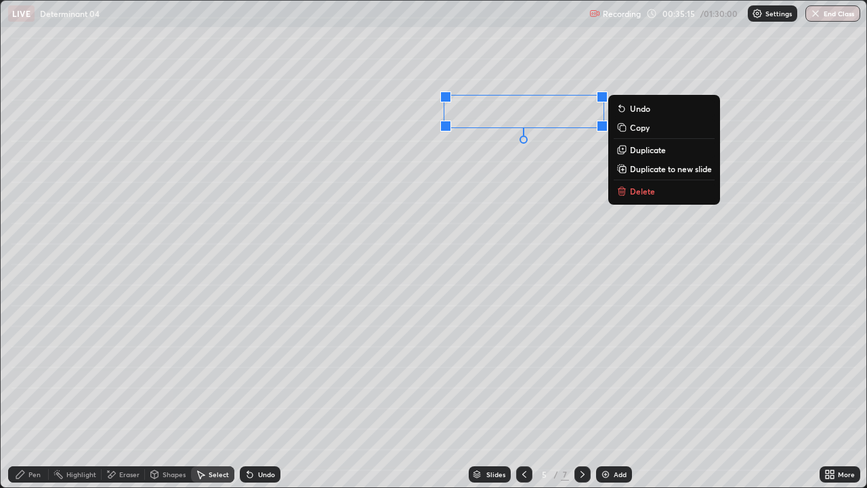
click at [566, 165] on div "0 ° Undo Copy Duplicate Duplicate to new slide Delete" at bounding box center [434, 244] width 866 height 486
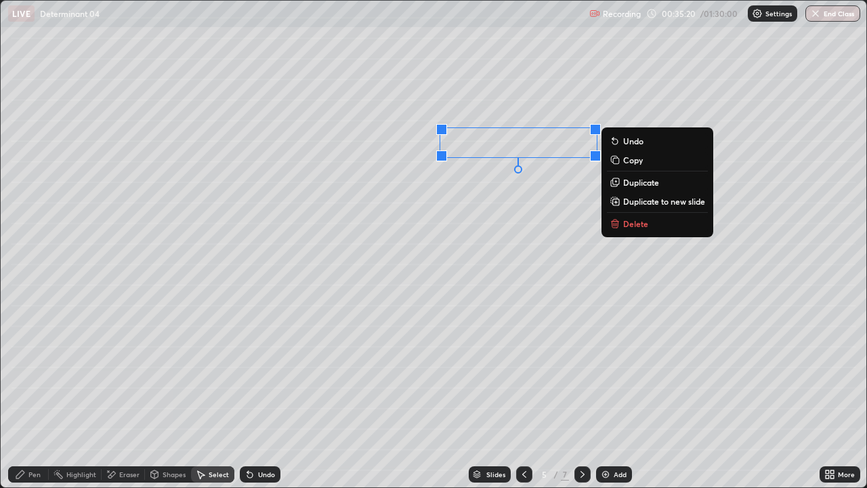
click at [578, 215] on div "0 ° Undo Copy Duplicate Duplicate to new slide Delete" at bounding box center [434, 244] width 866 height 486
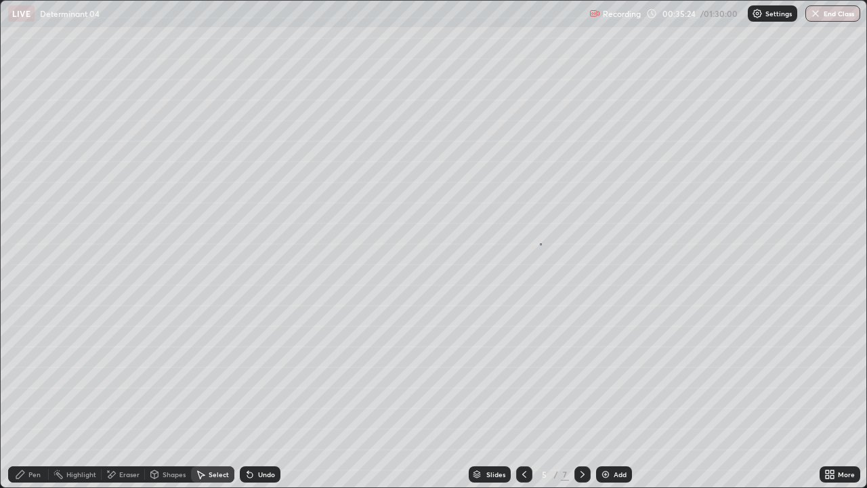
click at [541, 243] on div "0 ° Undo Copy Duplicate Duplicate to new slide Delete" at bounding box center [434, 244] width 866 height 486
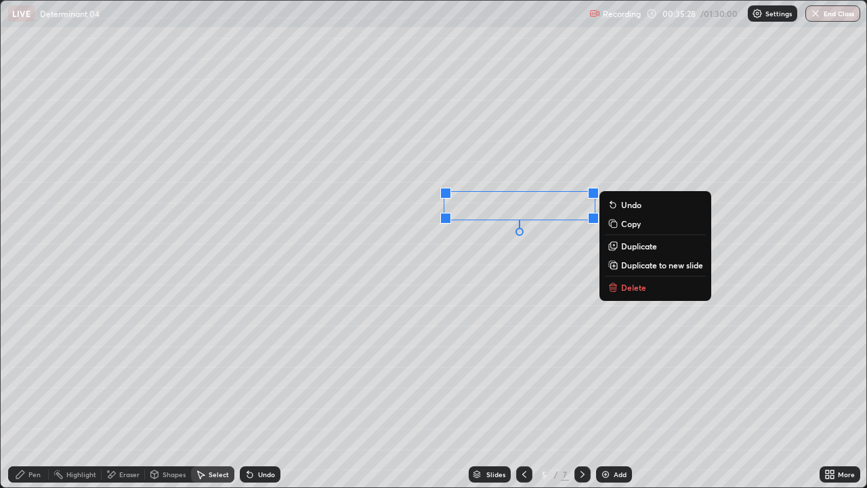
click at [558, 270] on div "0 ° Undo Copy Duplicate Duplicate to new slide Delete" at bounding box center [434, 244] width 866 height 486
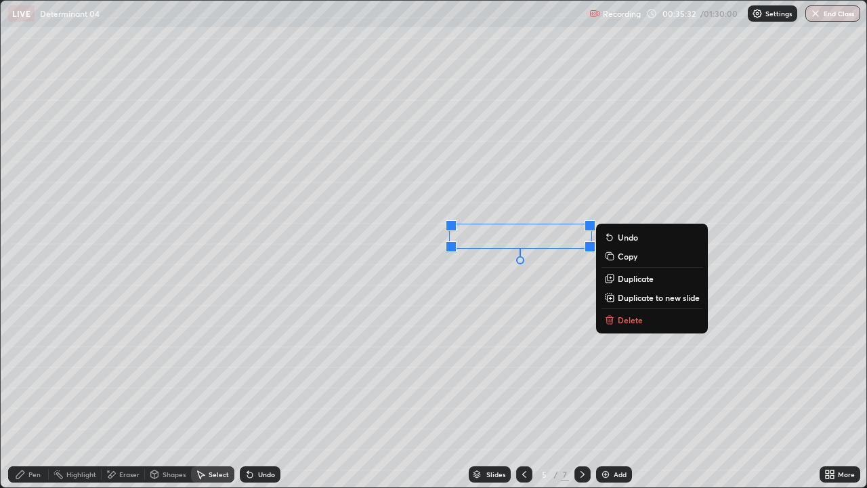
click at [557, 292] on div "0 ° Undo Copy Duplicate Duplicate to new slide Delete" at bounding box center [434, 244] width 866 height 486
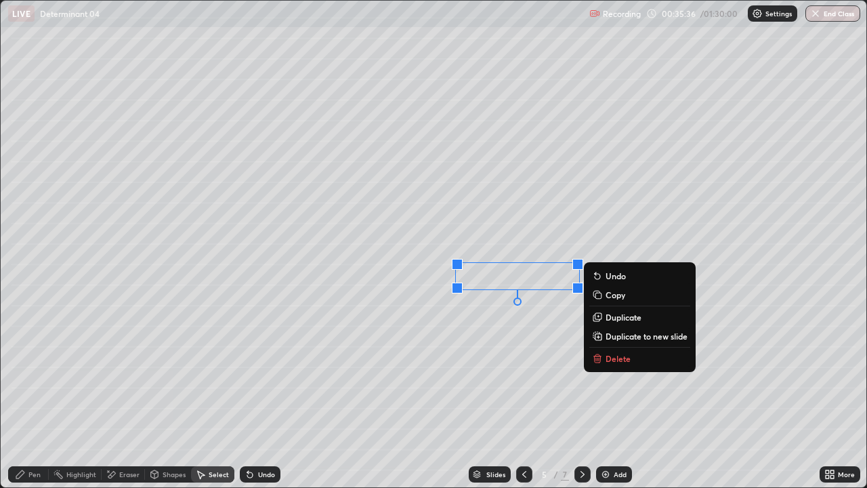
click at [563, 362] on div "0 ° Undo Copy Duplicate Duplicate to new slide Delete" at bounding box center [434, 244] width 866 height 486
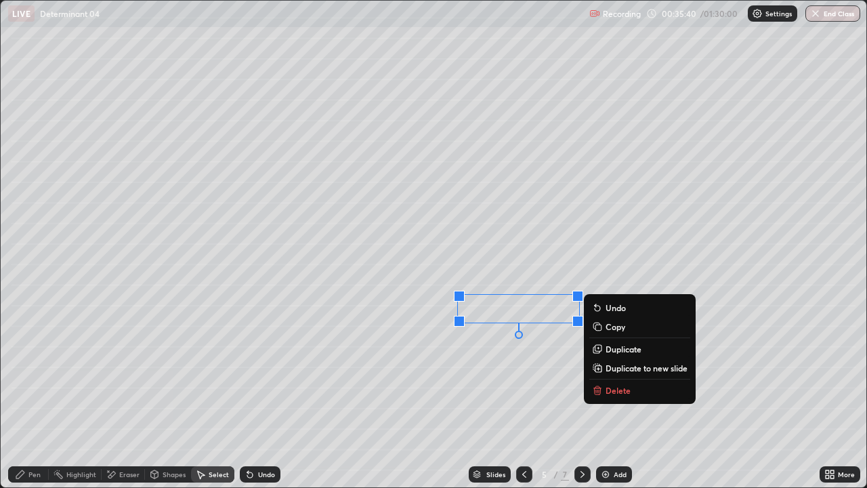
click at [567, 373] on div "0 ° Undo Copy Duplicate Duplicate to new slide Delete" at bounding box center [434, 244] width 866 height 486
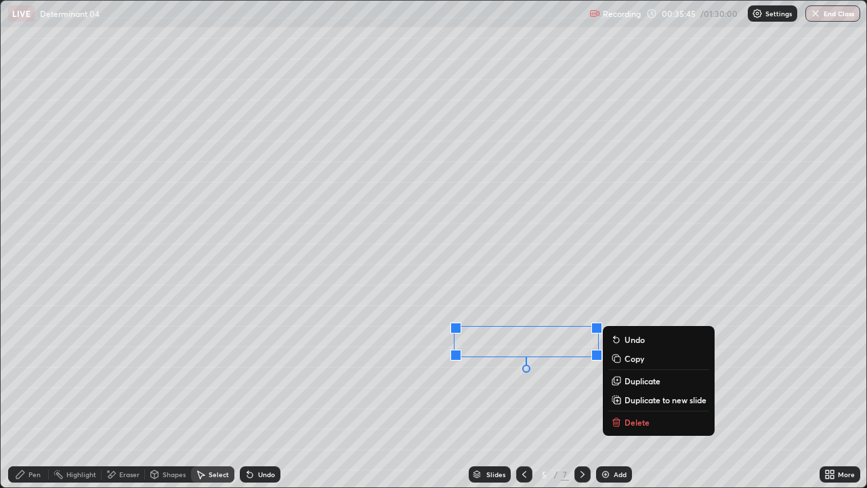
click at [560, 373] on div "0 ° Undo Copy Duplicate Duplicate to new slide Delete" at bounding box center [434, 244] width 866 height 486
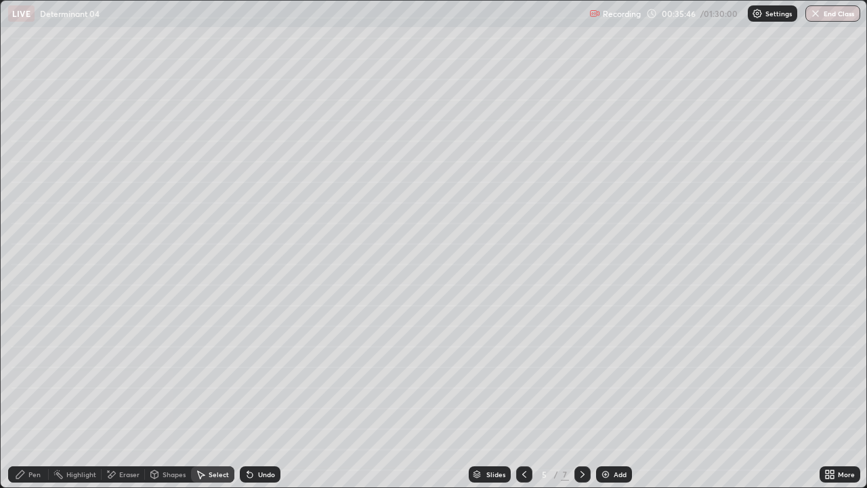
click at [581, 373] on icon at bounding box center [582, 474] width 11 height 11
click at [523, 373] on icon at bounding box center [524, 474] width 11 height 11
click at [131, 373] on div "Eraser" at bounding box center [129, 474] width 20 height 7
click at [30, 373] on div "Pen" at bounding box center [28, 474] width 41 height 16
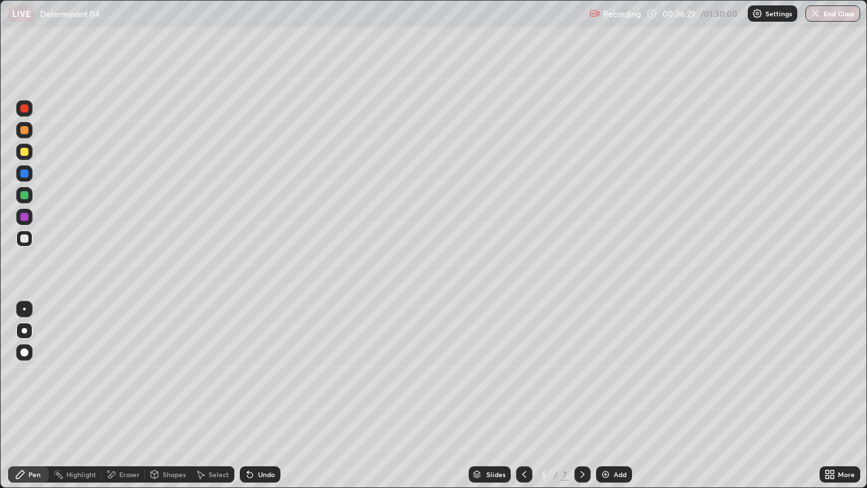
click at [133, 373] on div "Eraser" at bounding box center [129, 474] width 20 height 7
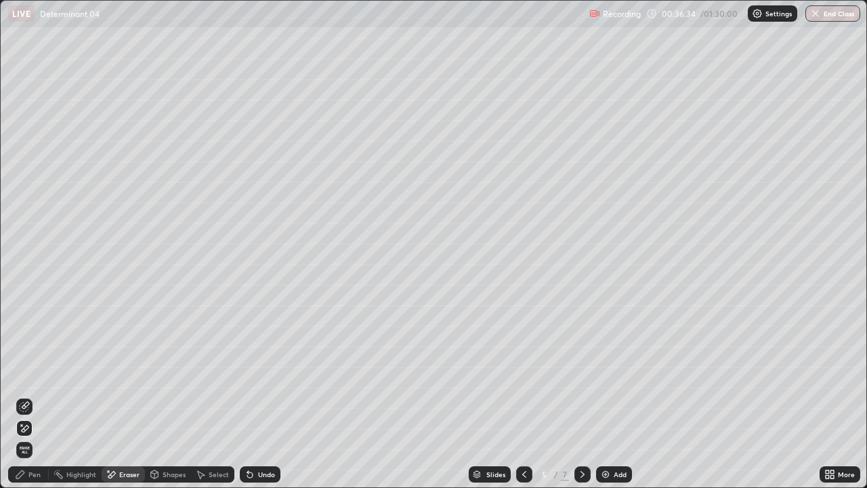
click at [31, 373] on div "Pen" at bounding box center [34, 474] width 12 height 7
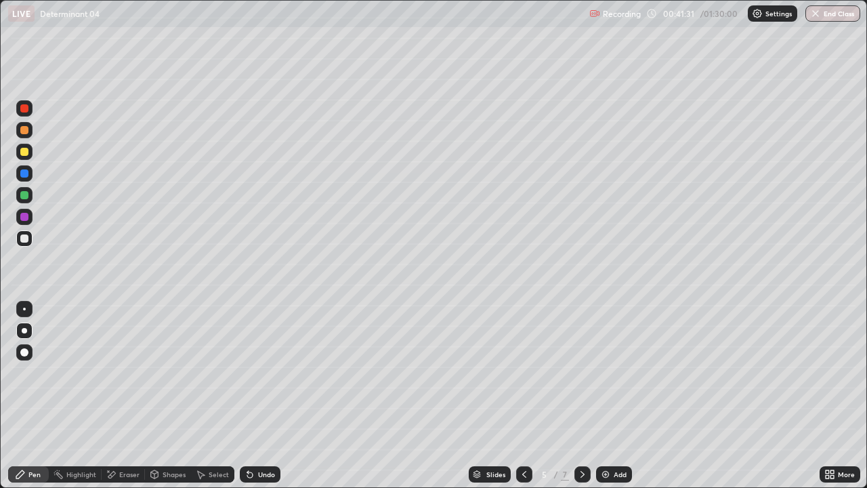
click at [24, 171] on div at bounding box center [24, 173] width 8 height 8
click at [581, 373] on icon at bounding box center [582, 474] width 11 height 11
click at [523, 373] on icon at bounding box center [524, 474] width 11 height 11
click at [577, 373] on icon at bounding box center [582, 474] width 11 height 11
click at [205, 373] on div "Select" at bounding box center [212, 474] width 43 height 16
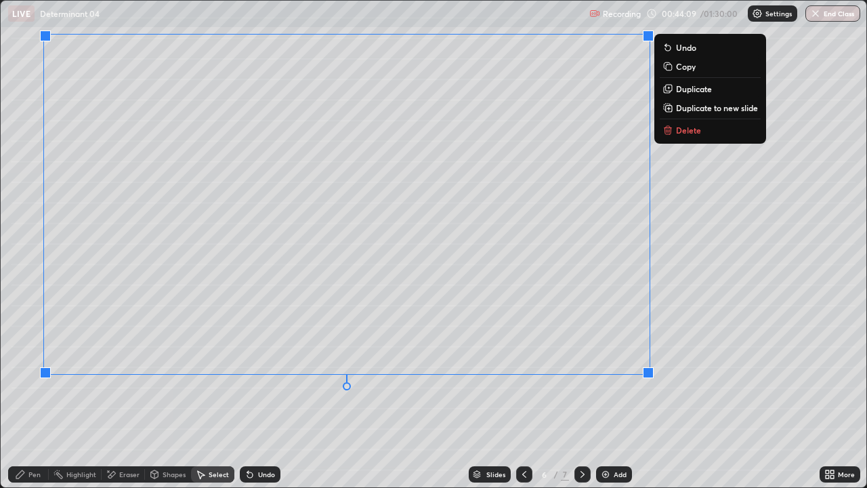
click at [715, 108] on p "Duplicate to new slide" at bounding box center [717, 107] width 82 height 11
click at [721, 108] on p "Duplicate to new slide" at bounding box center [717, 107] width 82 height 11
click at [725, 110] on p "Duplicate to new slide" at bounding box center [717, 107] width 82 height 11
click at [723, 109] on p "Duplicate to new slide" at bounding box center [717, 107] width 82 height 11
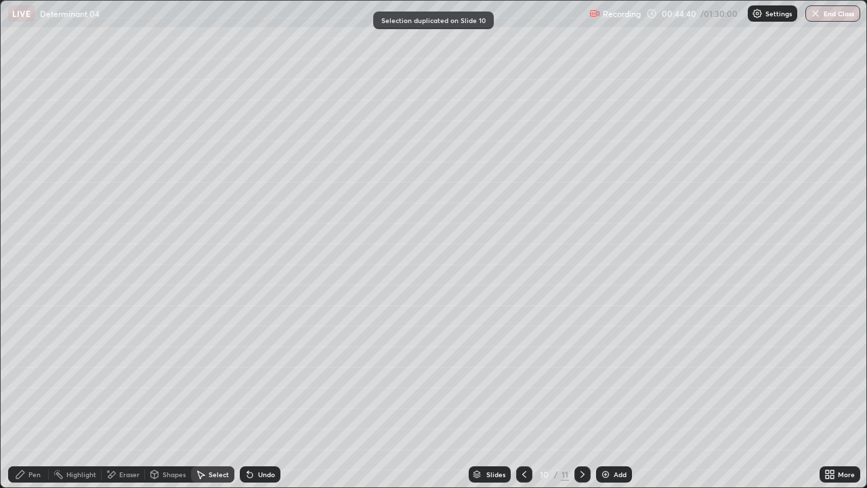
click at [581, 373] on icon at bounding box center [582, 474] width 11 height 11
click at [588, 373] on div at bounding box center [582, 474] width 16 height 16
click at [589, 373] on div at bounding box center [582, 474] width 16 height 27
click at [581, 373] on icon at bounding box center [582, 474] width 11 height 11
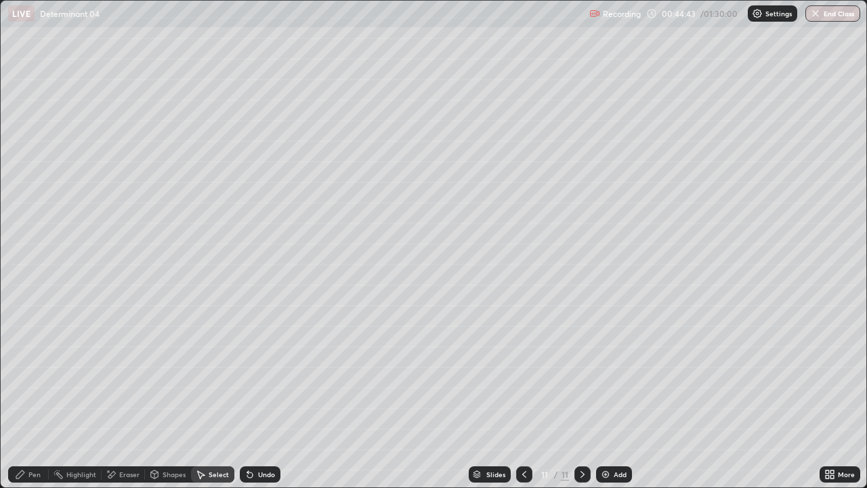
click at [522, 373] on icon at bounding box center [524, 474] width 11 height 11
click at [523, 373] on icon at bounding box center [524, 474] width 11 height 11
click at [522, 373] on icon at bounding box center [524, 474] width 4 height 7
click at [523, 373] on icon at bounding box center [524, 474] width 11 height 11
click at [519, 373] on icon at bounding box center [524, 474] width 11 height 11
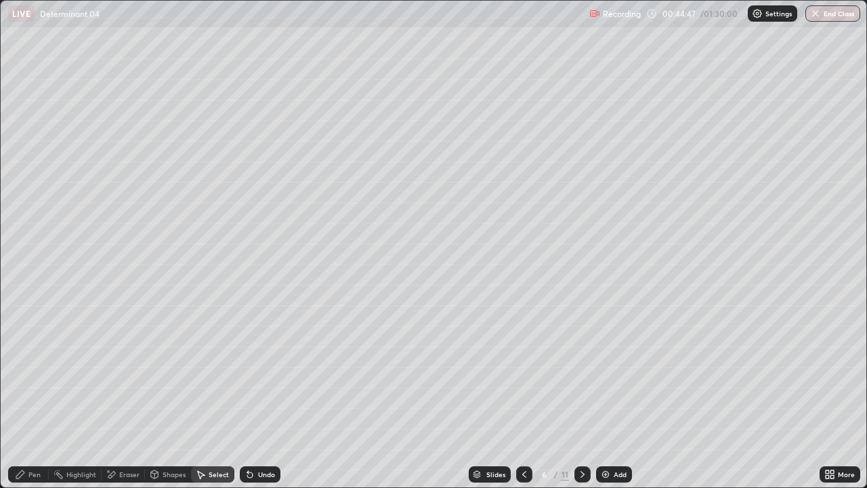
click at [522, 373] on icon at bounding box center [524, 474] width 4 height 7
click at [579, 373] on icon at bounding box center [582, 474] width 11 height 11
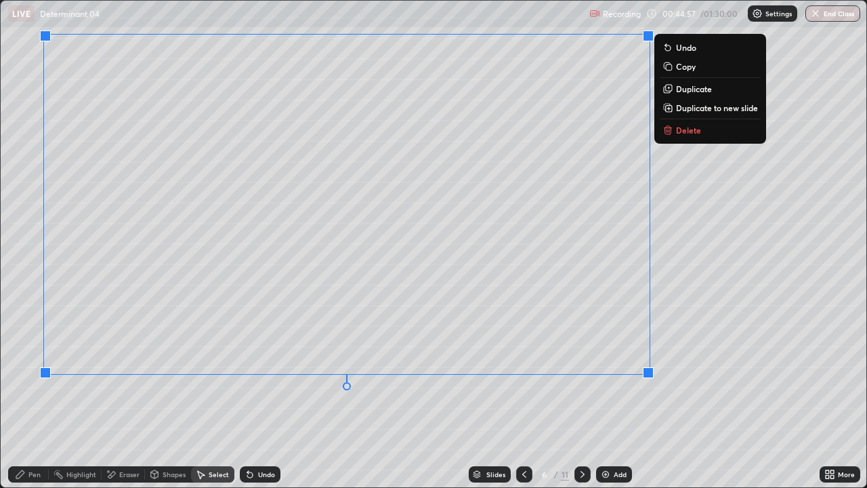
click at [737, 110] on p "Duplicate to new slide" at bounding box center [717, 107] width 82 height 11
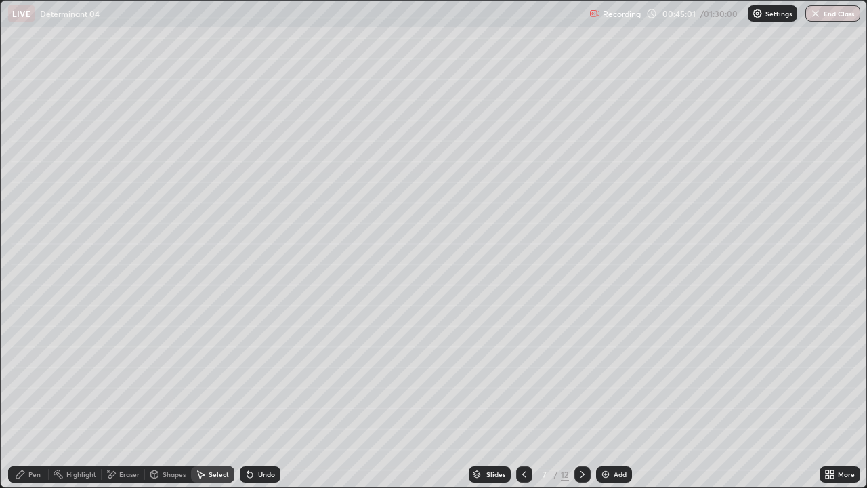
click at [523, 373] on icon at bounding box center [524, 474] width 11 height 11
click at [587, 373] on div at bounding box center [582, 474] width 16 height 16
click at [135, 373] on div "Eraser" at bounding box center [129, 474] width 20 height 7
click at [39, 373] on div "Pen" at bounding box center [34, 474] width 12 height 7
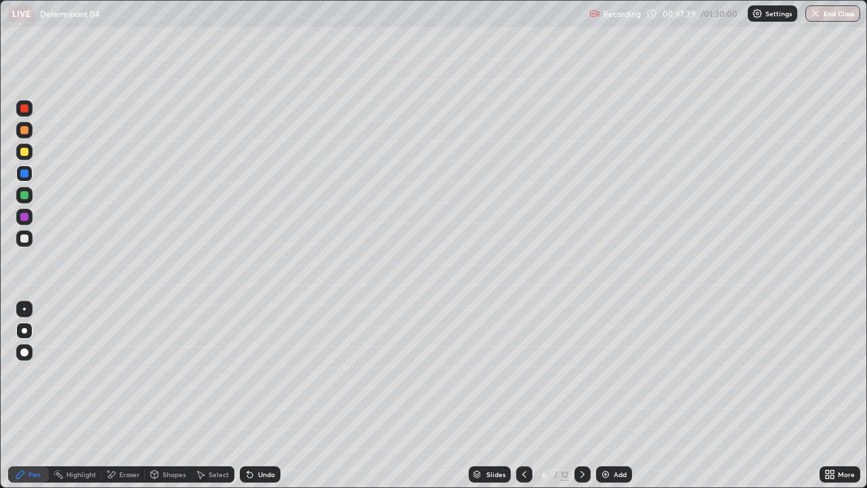
click at [581, 373] on icon at bounding box center [582, 474] width 11 height 11
click at [135, 373] on div "Eraser" at bounding box center [129, 474] width 20 height 7
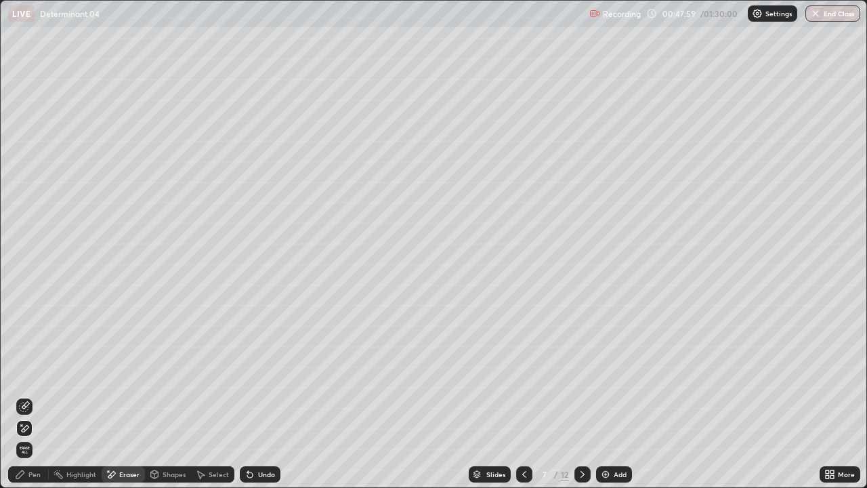
click at [524, 373] on icon at bounding box center [524, 474] width 11 height 11
click at [31, 373] on div "Pen" at bounding box center [34, 474] width 12 height 7
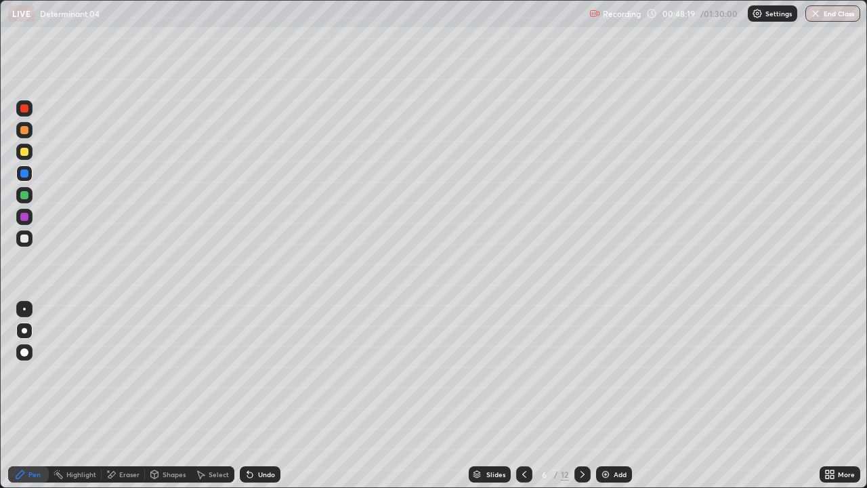
click at [125, 373] on div "Eraser" at bounding box center [129, 474] width 20 height 7
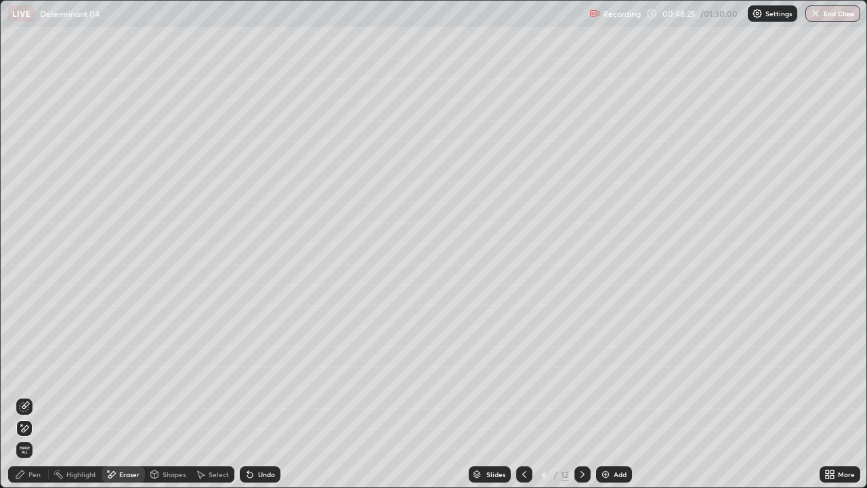
click at [35, 373] on div "Pen" at bounding box center [34, 474] width 12 height 7
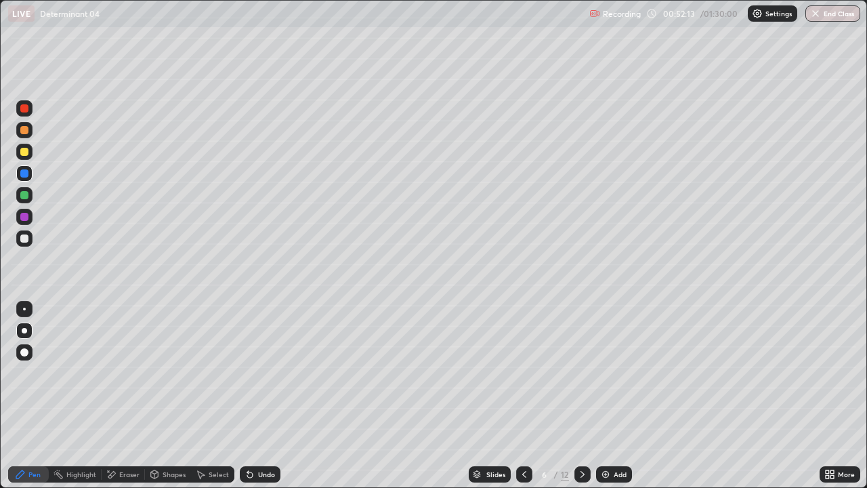
click at [581, 373] on icon at bounding box center [582, 474] width 11 height 11
click at [584, 373] on div at bounding box center [582, 474] width 16 height 16
click at [133, 373] on div "Eraser" at bounding box center [123, 474] width 43 height 16
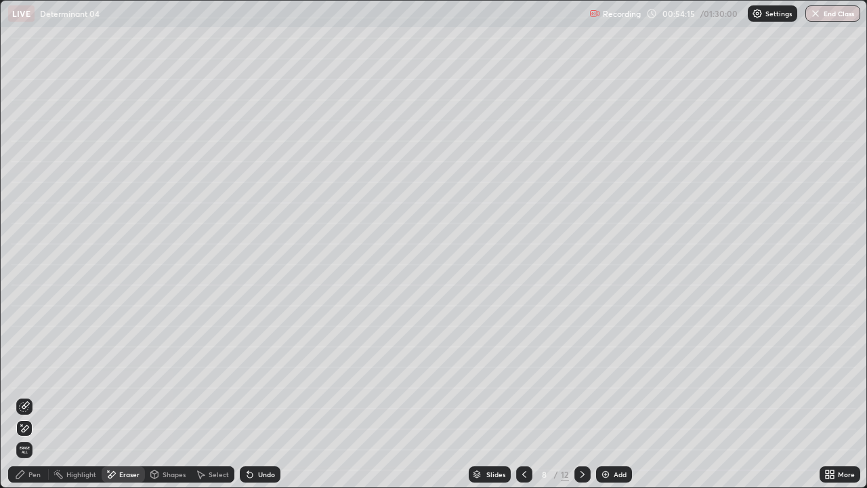
click at [528, 373] on icon at bounding box center [524, 474] width 11 height 11
click at [39, 373] on div "Pen" at bounding box center [28, 474] width 41 height 16
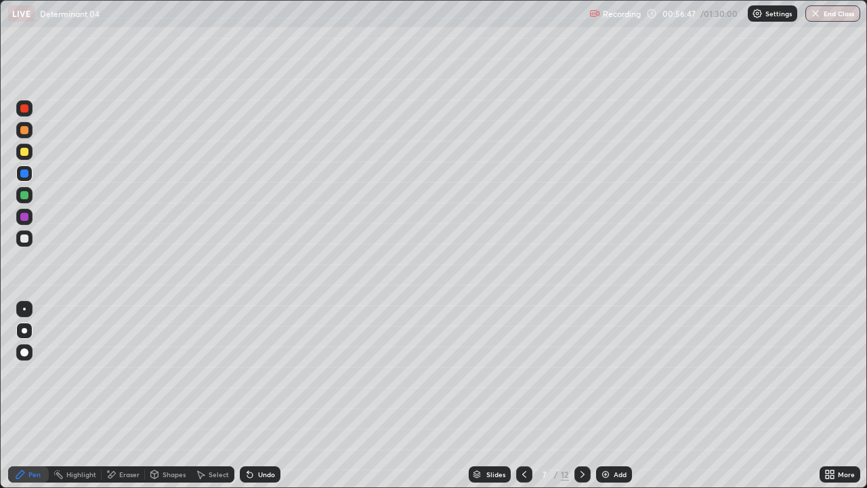
click at [581, 373] on icon at bounding box center [582, 474] width 11 height 11
click at [127, 373] on div "Eraser" at bounding box center [129, 474] width 20 height 7
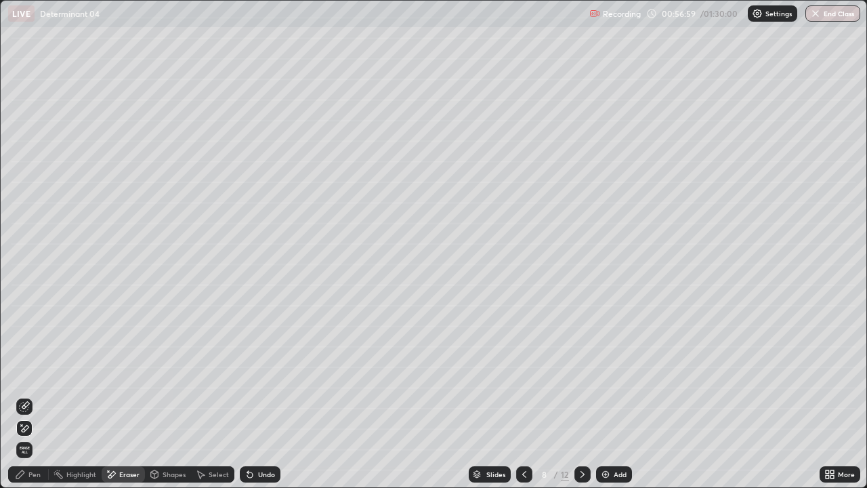
click at [33, 373] on div "Pen" at bounding box center [28, 474] width 41 height 16
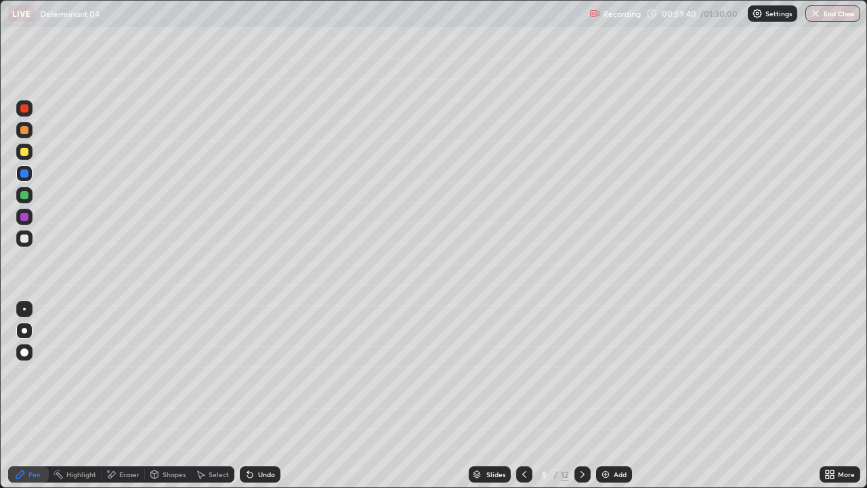
click at [581, 373] on icon at bounding box center [582, 474] width 11 height 11
click at [133, 373] on div "Eraser" at bounding box center [129, 474] width 20 height 7
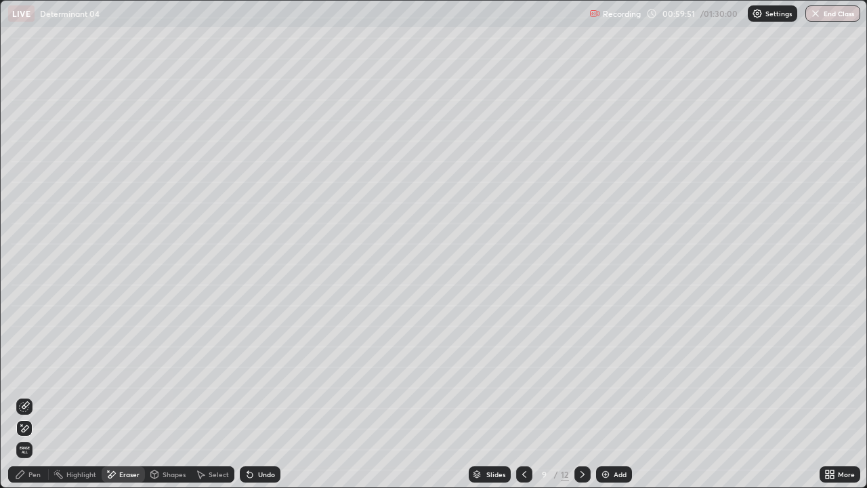
click at [264, 373] on div "Undo" at bounding box center [266, 474] width 17 height 7
click at [266, 373] on div "Undo" at bounding box center [266, 474] width 17 height 7
click at [267, 373] on div "Undo" at bounding box center [266, 474] width 17 height 7
click at [265, 373] on div "Undo" at bounding box center [266, 474] width 17 height 7
click at [266, 373] on div "Undo" at bounding box center [266, 474] width 17 height 7
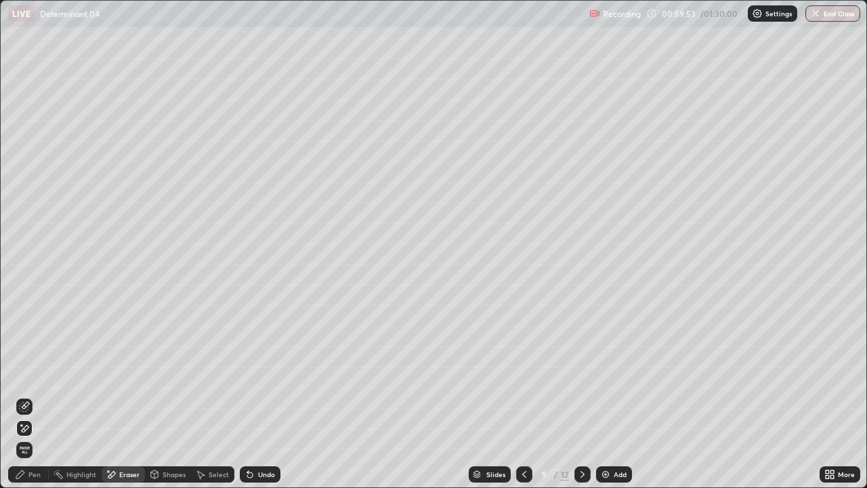
click at [266, 373] on div "Undo" at bounding box center [266, 474] width 17 height 7
click at [264, 373] on div "Undo" at bounding box center [266, 474] width 17 height 7
click at [266, 373] on div "Undo" at bounding box center [266, 474] width 17 height 7
click at [264, 373] on div "Undo" at bounding box center [266, 474] width 17 height 7
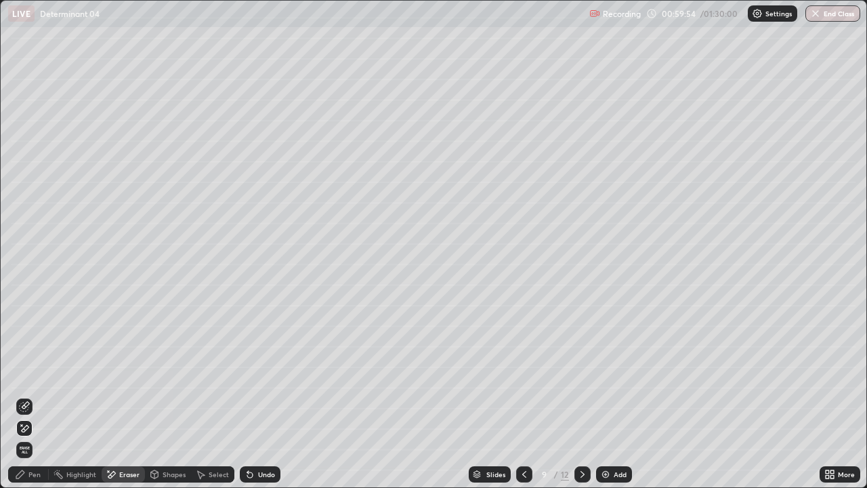
click at [266, 373] on div "Undo" at bounding box center [266, 474] width 17 height 7
click at [267, 373] on div "Undo" at bounding box center [266, 474] width 17 height 7
click at [247, 373] on icon at bounding box center [247, 471] width 1 height 1
click at [259, 373] on div "Undo" at bounding box center [266, 474] width 17 height 7
click at [270, 373] on div "Undo" at bounding box center [266, 474] width 17 height 7
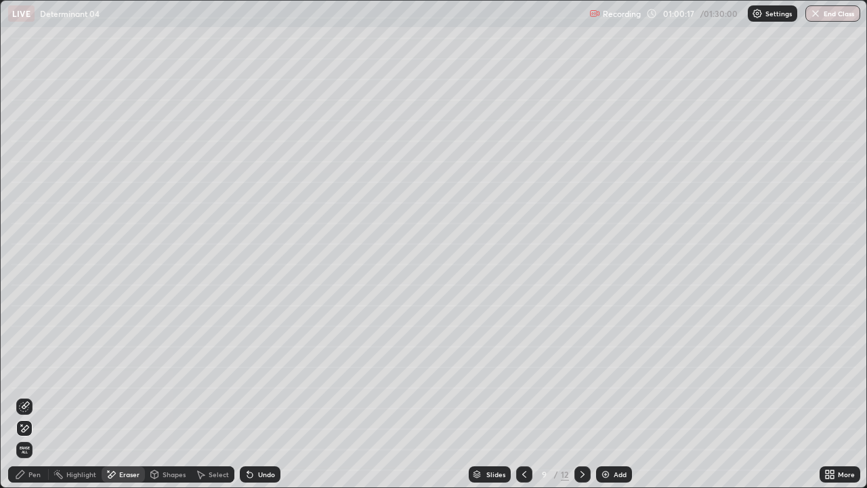
click at [271, 373] on div "Undo" at bounding box center [260, 474] width 41 height 16
click at [269, 373] on div "Undo" at bounding box center [260, 474] width 41 height 16
click at [267, 373] on div "Undo" at bounding box center [266, 474] width 17 height 7
click at [268, 373] on div "Undo" at bounding box center [266, 474] width 17 height 7
click at [270, 373] on div "Undo" at bounding box center [266, 474] width 17 height 7
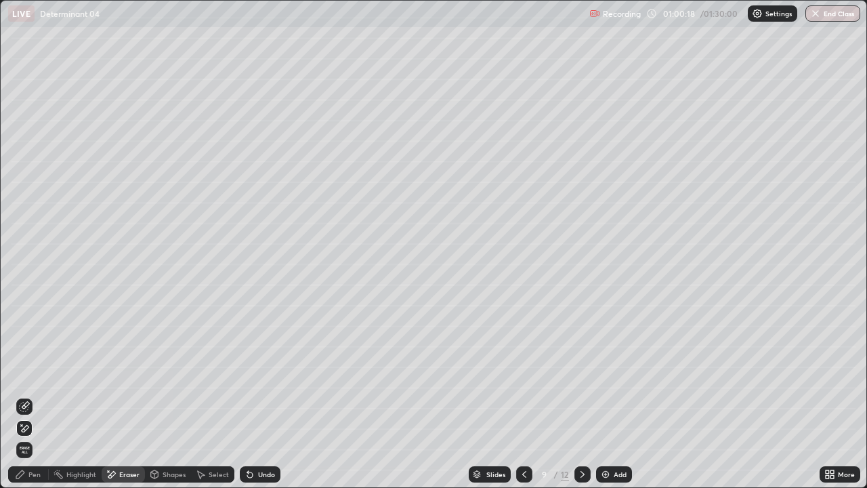
click at [274, 373] on div "Undo" at bounding box center [260, 474] width 41 height 16
click at [272, 373] on div "Undo" at bounding box center [266, 474] width 17 height 7
click at [271, 373] on div "Undo" at bounding box center [266, 474] width 17 height 7
click at [270, 373] on div "Undo" at bounding box center [266, 474] width 17 height 7
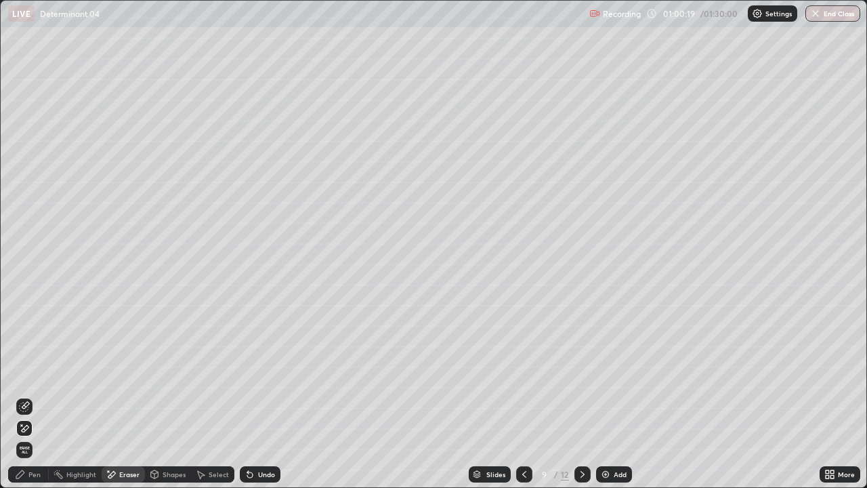
click at [270, 373] on div "Undo" at bounding box center [266, 474] width 17 height 7
click at [36, 373] on div "Pen" at bounding box center [34, 474] width 12 height 7
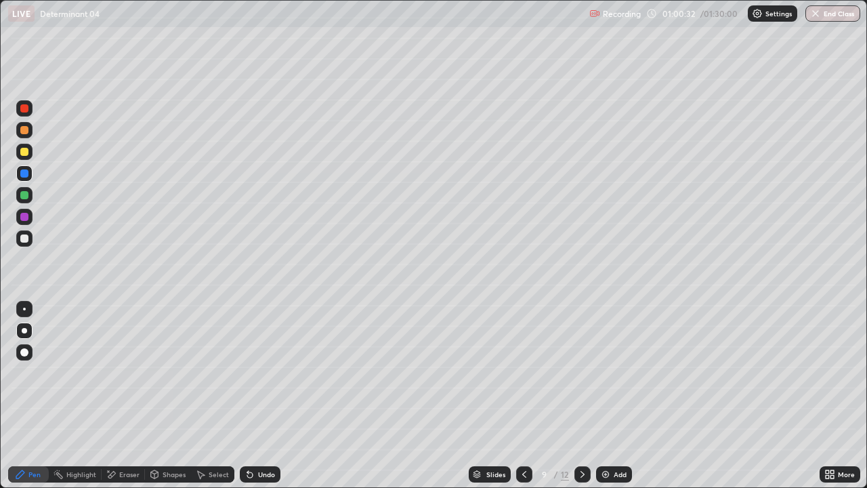
click at [128, 373] on div "Eraser" at bounding box center [129, 474] width 20 height 7
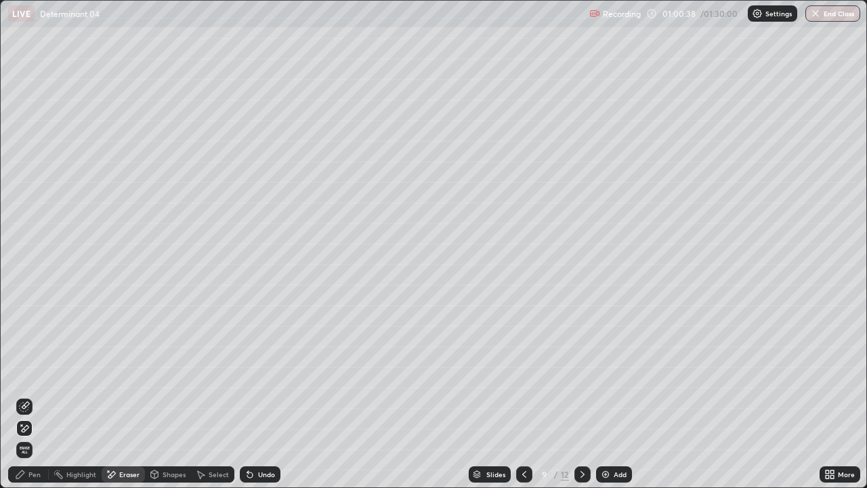
click at [35, 373] on div "Pen" at bounding box center [34, 474] width 12 height 7
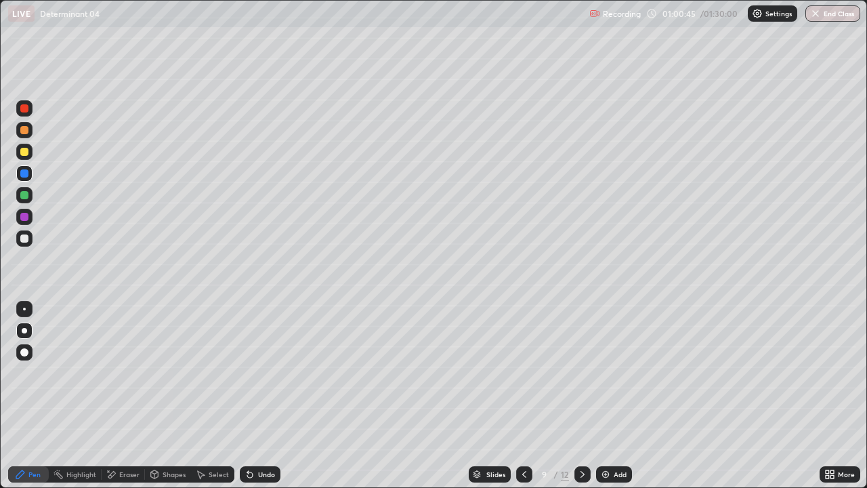
click at [614, 373] on div "Add" at bounding box center [620, 474] width 13 height 7
click at [523, 373] on icon at bounding box center [524, 474] width 11 height 11
click at [522, 373] on div at bounding box center [524, 474] width 16 height 16
click at [581, 373] on div at bounding box center [582, 474] width 16 height 16
click at [27, 240] on div at bounding box center [24, 238] width 8 height 8
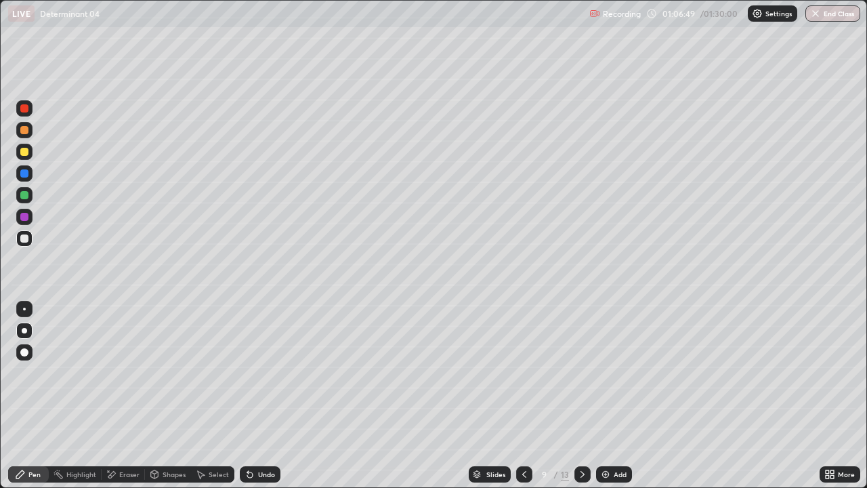
click at [581, 373] on div at bounding box center [582, 474] width 16 height 16
click at [581, 373] on icon at bounding box center [582, 474] width 11 height 11
click at [128, 373] on div "Eraser" at bounding box center [129, 474] width 20 height 7
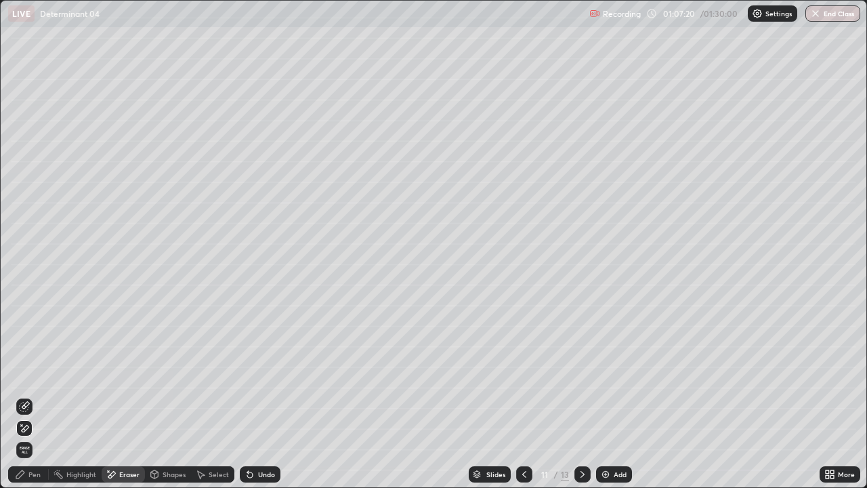
click at [30, 373] on div "Pen" at bounding box center [34, 474] width 12 height 7
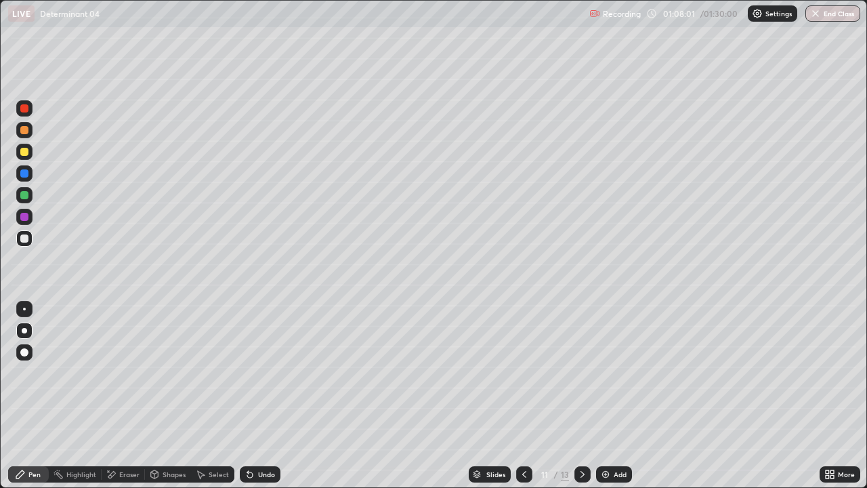
click at [216, 373] on div "Select" at bounding box center [219, 474] width 20 height 7
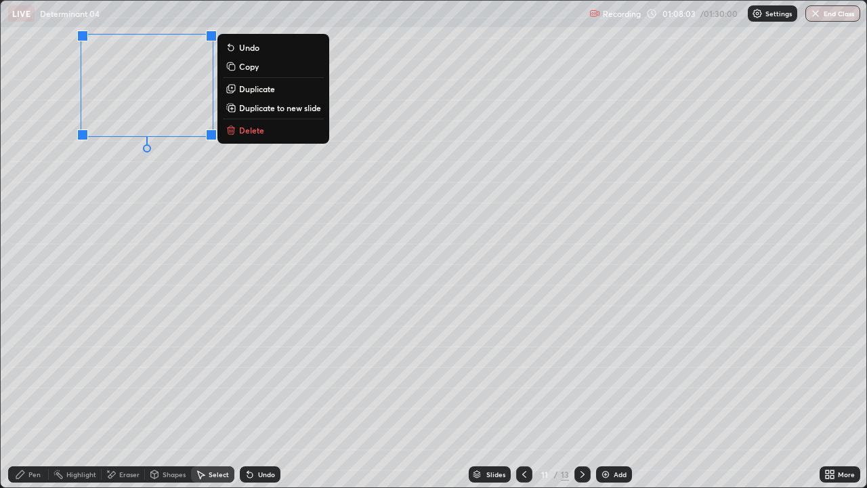
click at [263, 93] on p "Duplicate" at bounding box center [257, 88] width 36 height 11
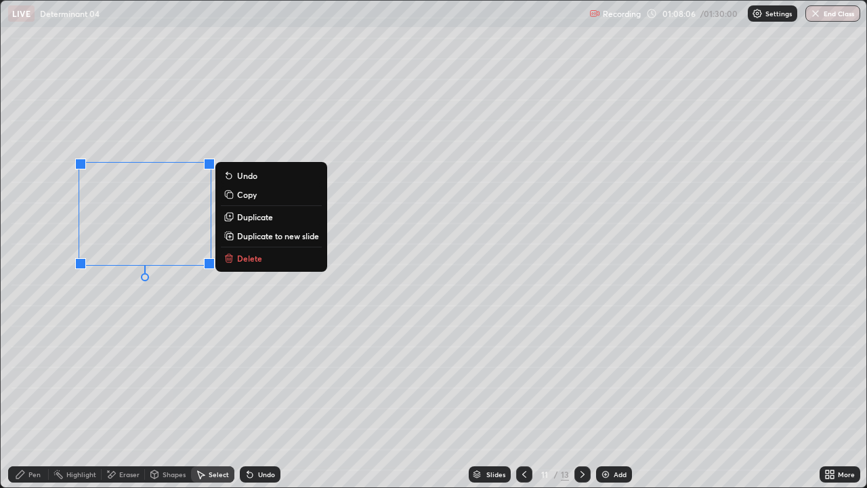
click at [117, 373] on div "Eraser" at bounding box center [123, 474] width 43 height 16
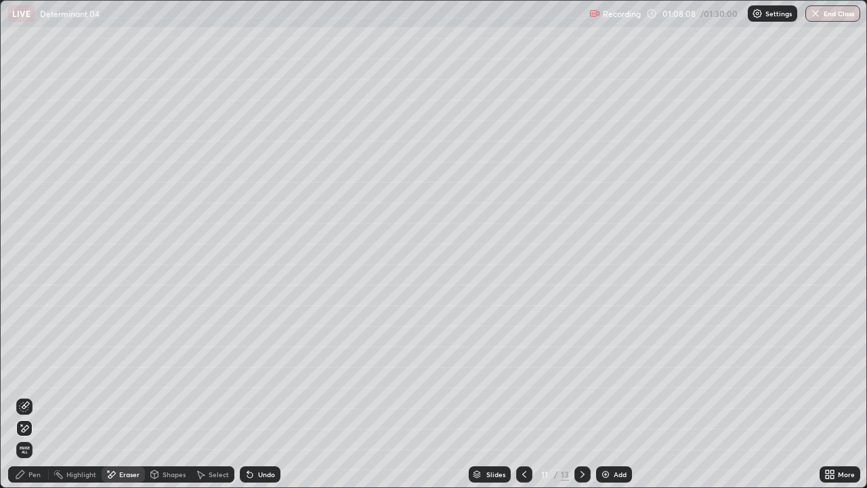
click at [35, 373] on div "Pen" at bounding box center [34, 474] width 12 height 7
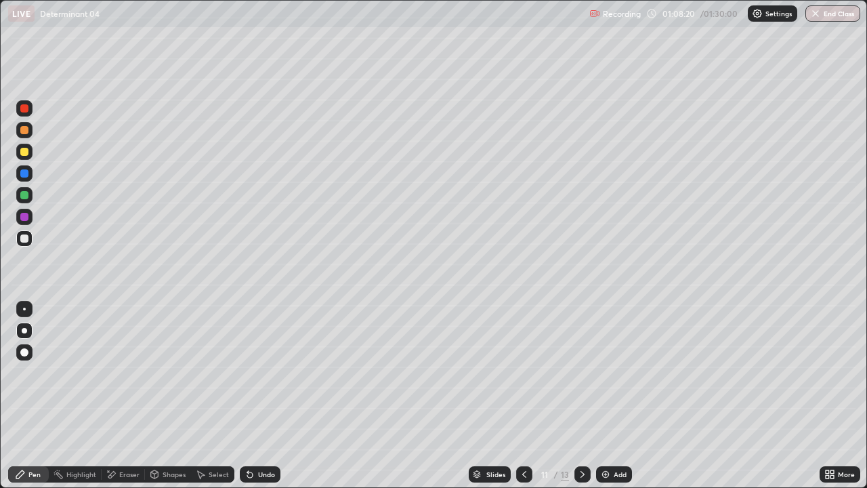
click at [213, 373] on div "Select" at bounding box center [219, 474] width 20 height 7
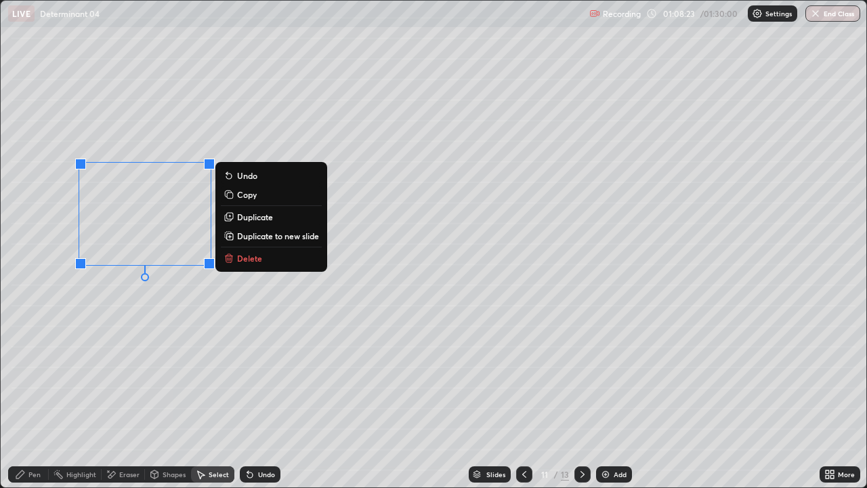
click at [255, 216] on p "Duplicate" at bounding box center [255, 216] width 36 height 11
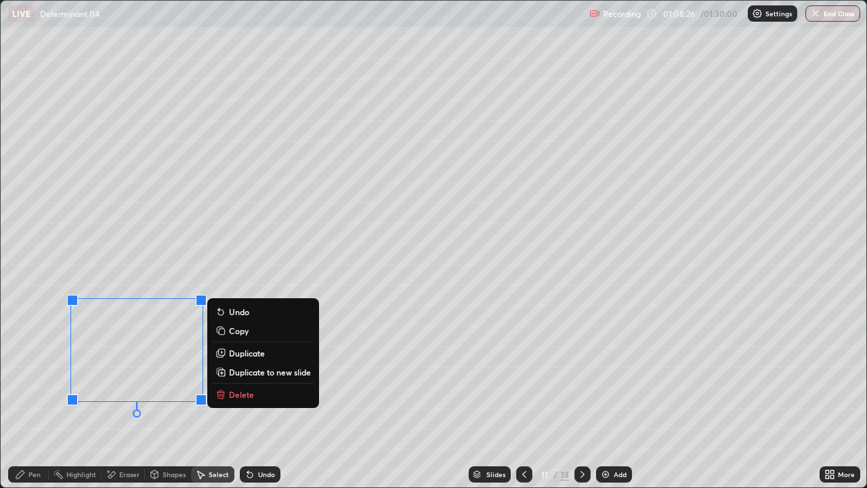
click at [116, 373] on div "Eraser" at bounding box center [123, 474] width 43 height 16
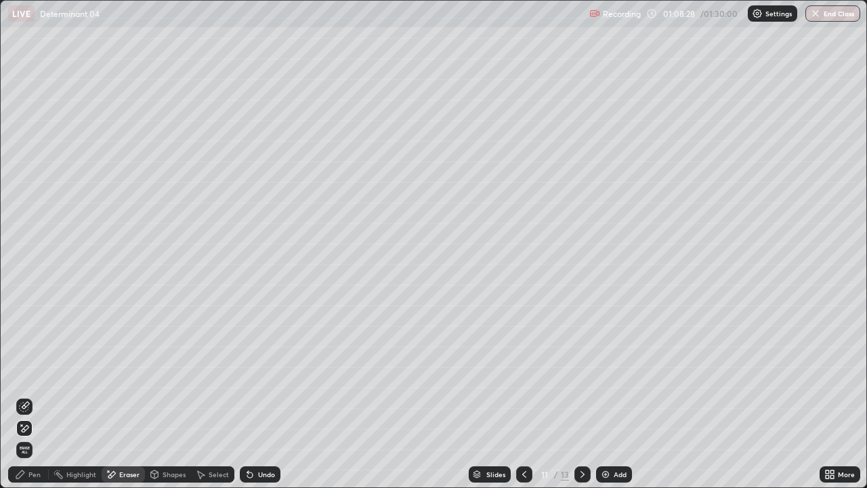
click at [35, 373] on div "Pen" at bounding box center [34, 474] width 12 height 7
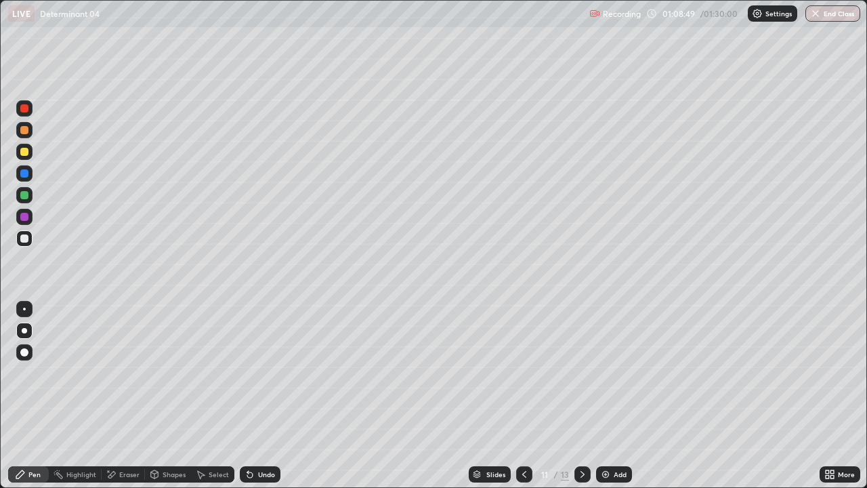
click at [132, 373] on div "Eraser" at bounding box center [129, 474] width 20 height 7
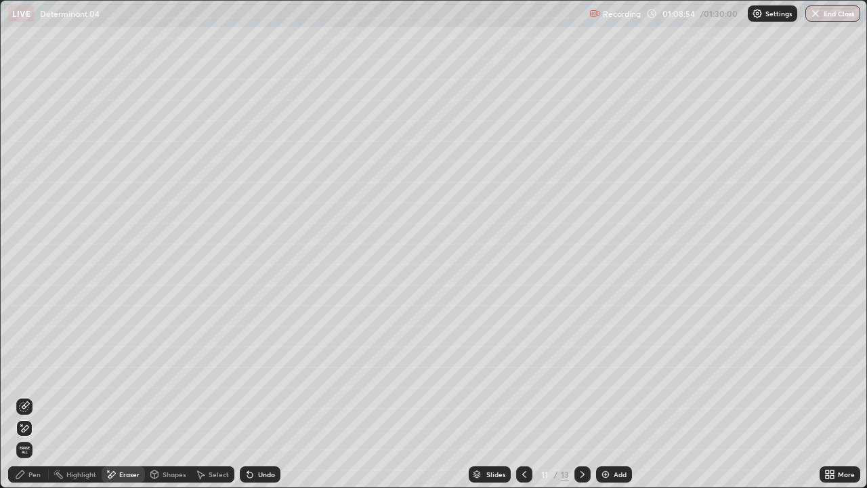
click at [35, 373] on div "Pen" at bounding box center [34, 474] width 12 height 7
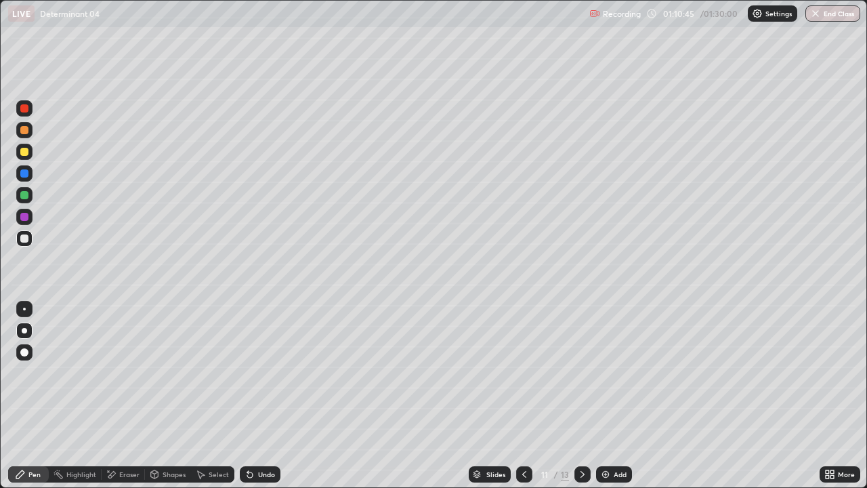
click at [615, 373] on div "Add" at bounding box center [620, 474] width 13 height 7
click at [219, 373] on div "Select" at bounding box center [219, 474] width 20 height 7
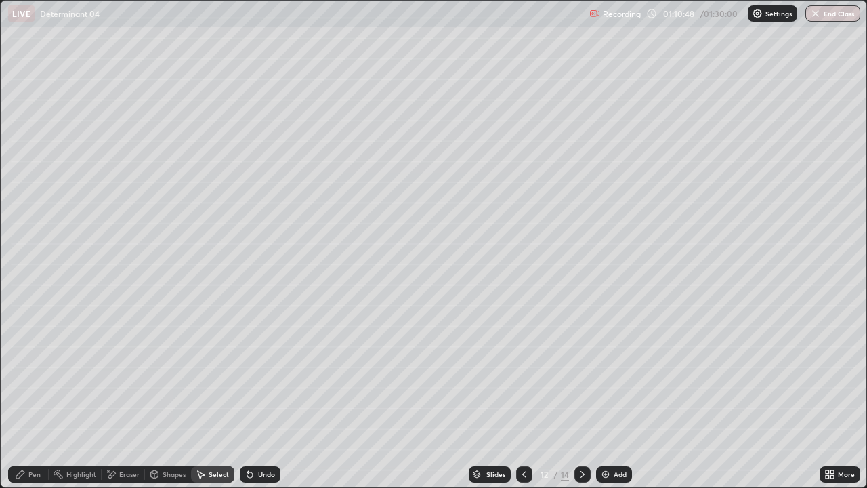
click at [28, 373] on div "Pen" at bounding box center [28, 474] width 41 height 16
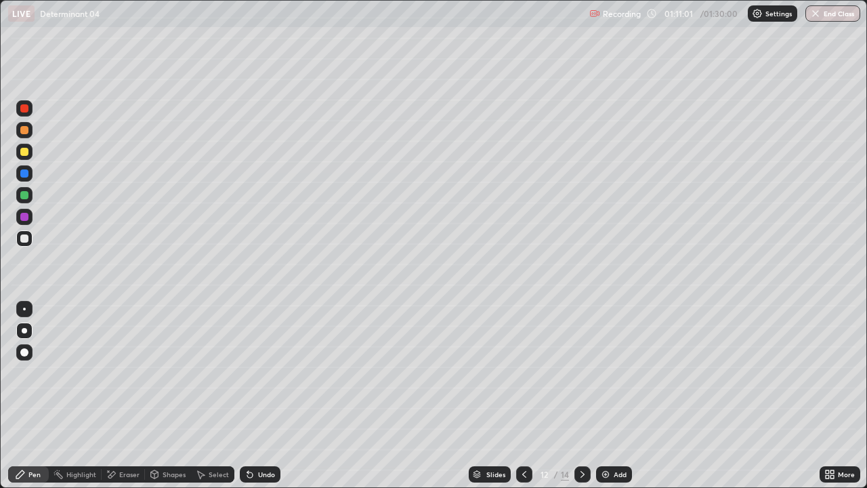
click at [261, 373] on div "Undo" at bounding box center [266, 474] width 17 height 7
click at [250, 373] on div "Undo" at bounding box center [260, 474] width 41 height 16
click at [119, 373] on div "Eraser" at bounding box center [129, 474] width 20 height 7
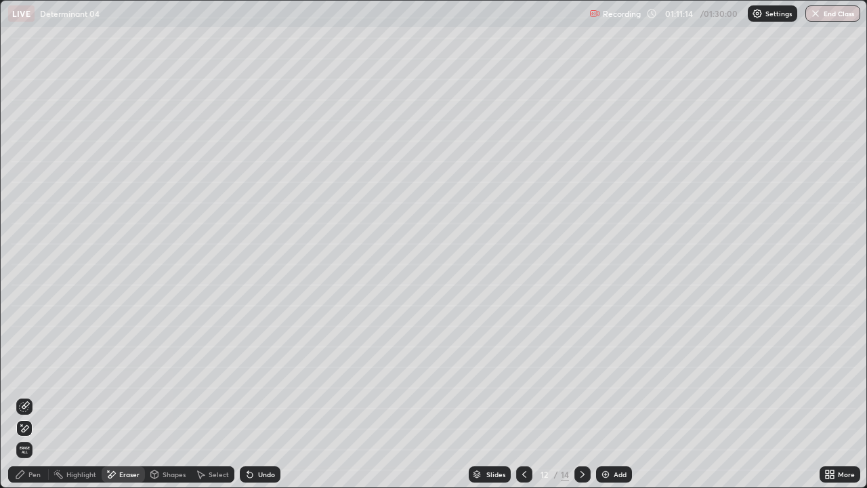
click at [39, 373] on div "Pen" at bounding box center [34, 474] width 12 height 7
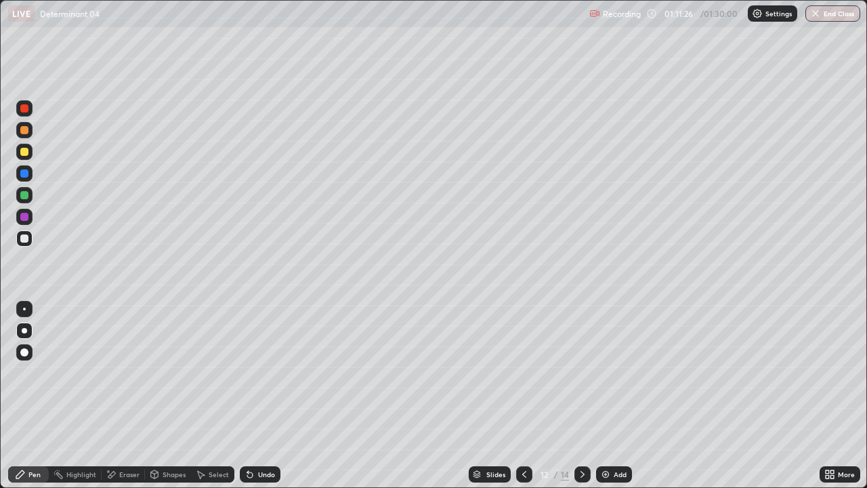
click at [207, 373] on div "Select" at bounding box center [212, 474] width 43 height 16
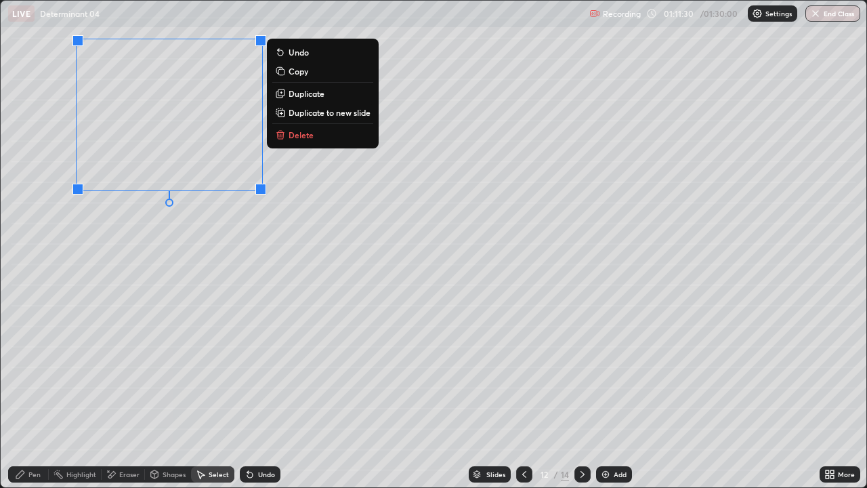
click at [318, 93] on p "Duplicate" at bounding box center [307, 93] width 36 height 11
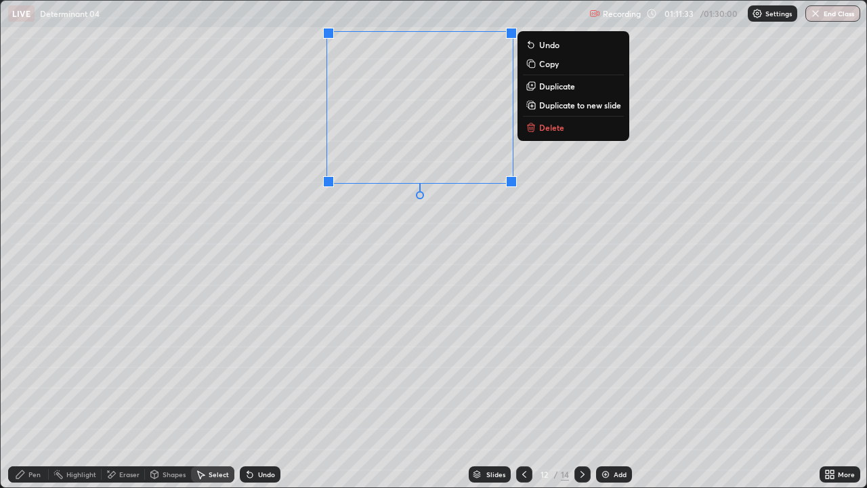
click at [555, 89] on p "Duplicate" at bounding box center [557, 86] width 36 height 11
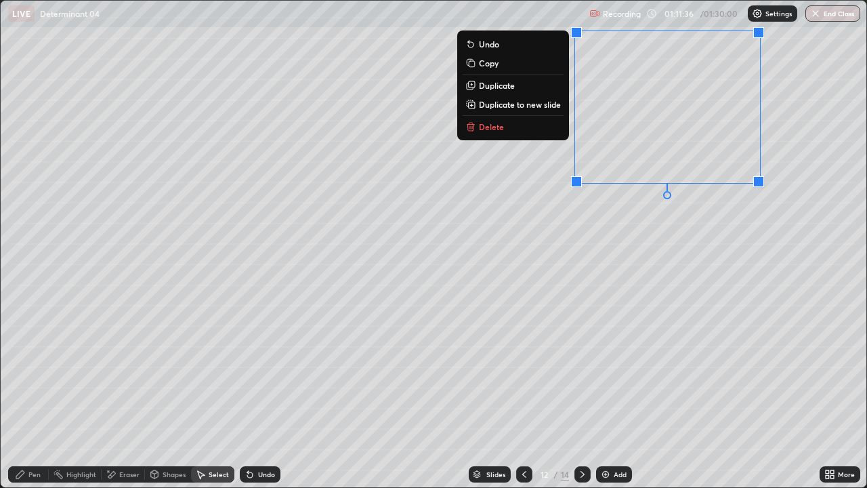
click at [33, 373] on div "Pen" at bounding box center [34, 474] width 12 height 7
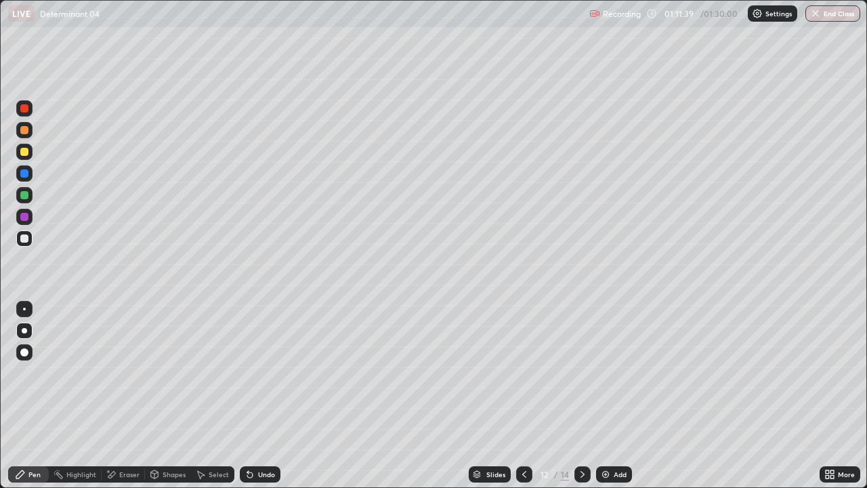
click at [135, 373] on div "Eraser" at bounding box center [129, 474] width 20 height 7
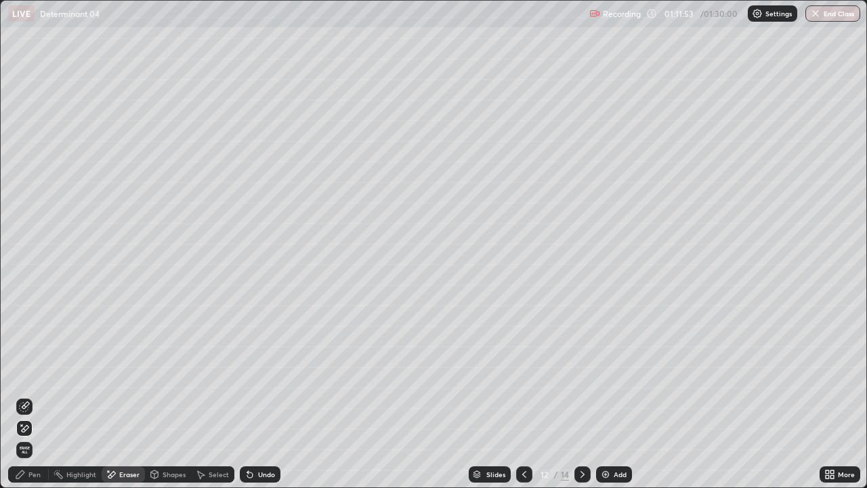
click at [29, 373] on div "Pen" at bounding box center [34, 474] width 12 height 7
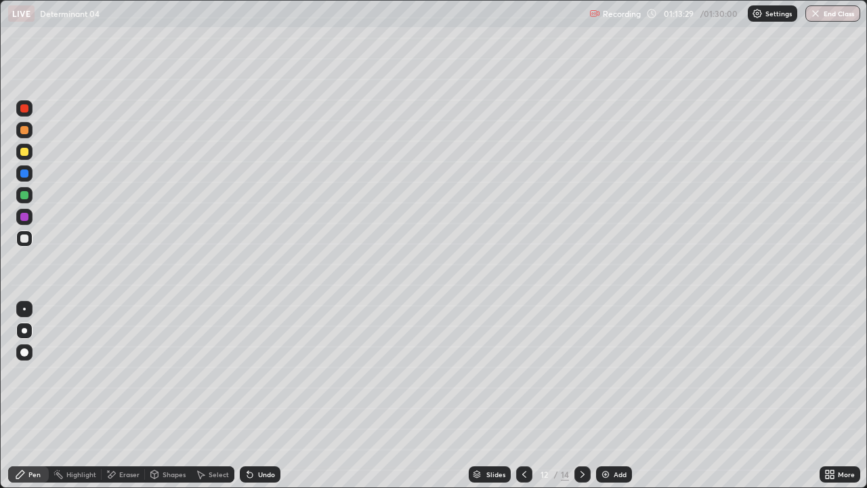
click at [521, 373] on icon at bounding box center [524, 474] width 11 height 11
click at [581, 373] on icon at bounding box center [582, 474] width 11 height 11
click at [829, 11] on button "End Class" at bounding box center [832, 13] width 55 height 16
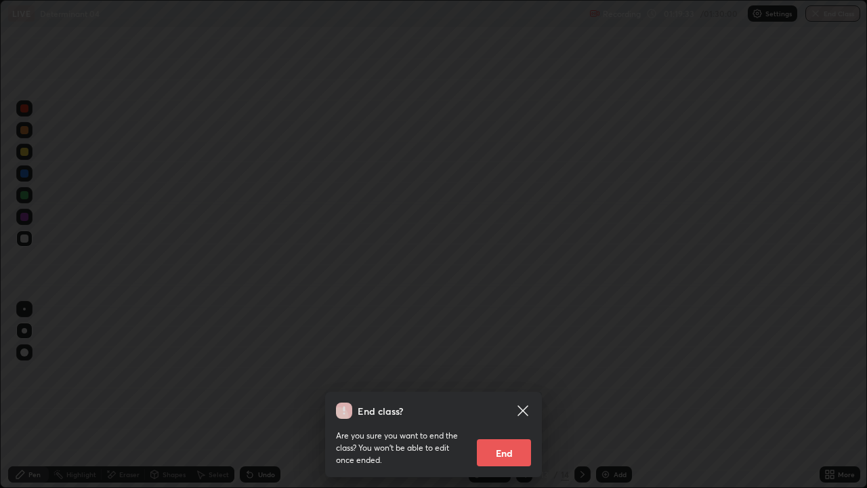
click at [515, 373] on button "End" at bounding box center [504, 452] width 54 height 27
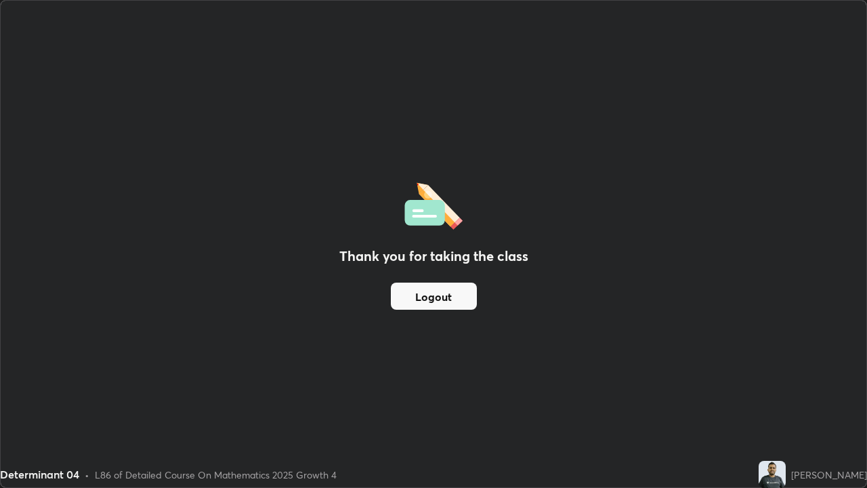
click at [467, 292] on button "Logout" at bounding box center [434, 295] width 86 height 27
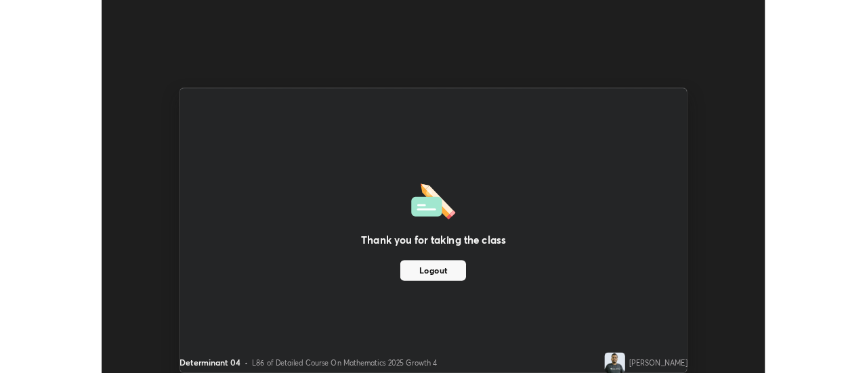
scroll to position [67366, 66872]
